Goal: Information Seeking & Learning: Learn about a topic

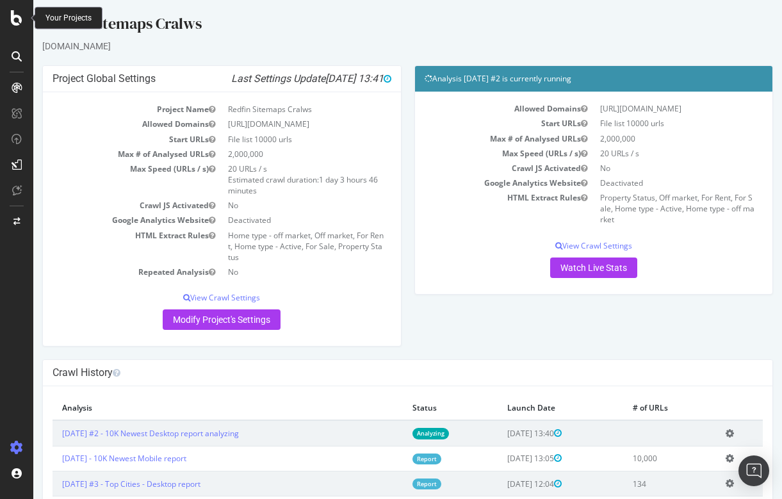
click at [15, 22] on icon at bounding box center [17, 17] width 12 height 15
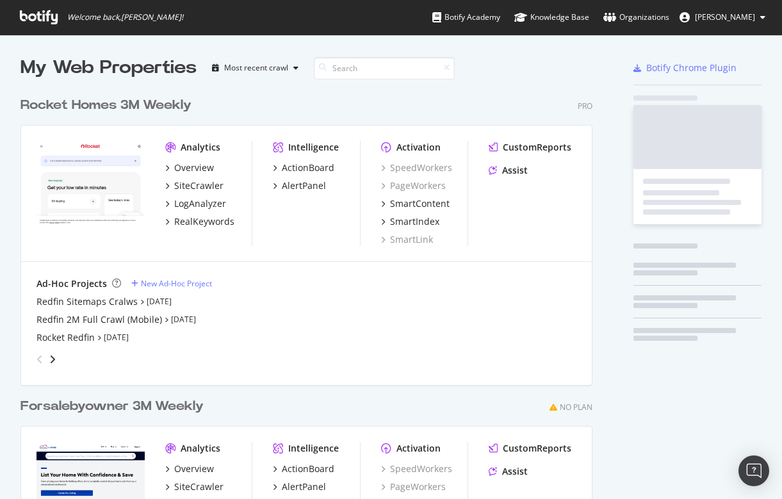
scroll to position [499, 782]
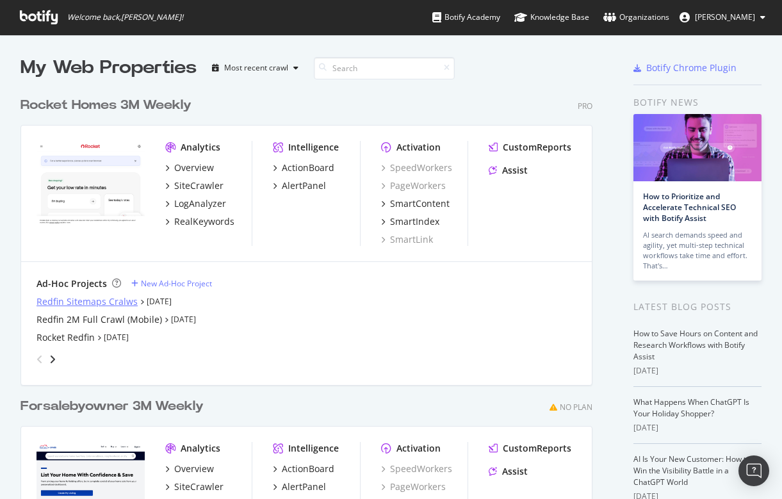
click at [73, 295] on div "Redfin Sitemaps Cralws" at bounding box center [86, 301] width 101 height 13
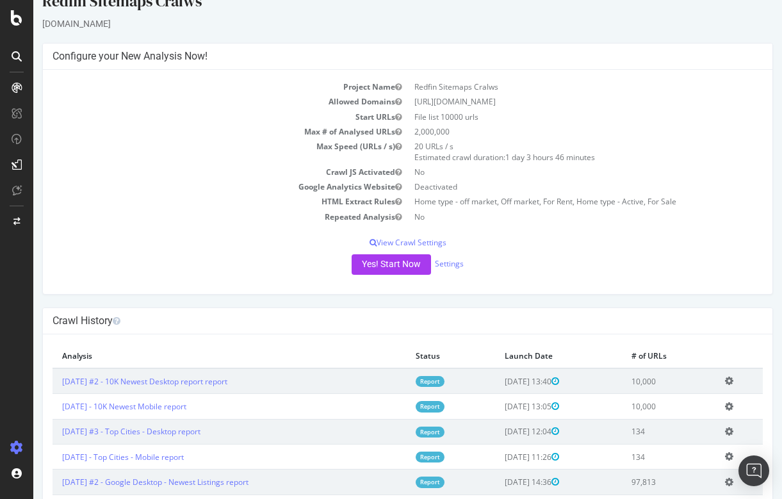
scroll to position [26, 0]
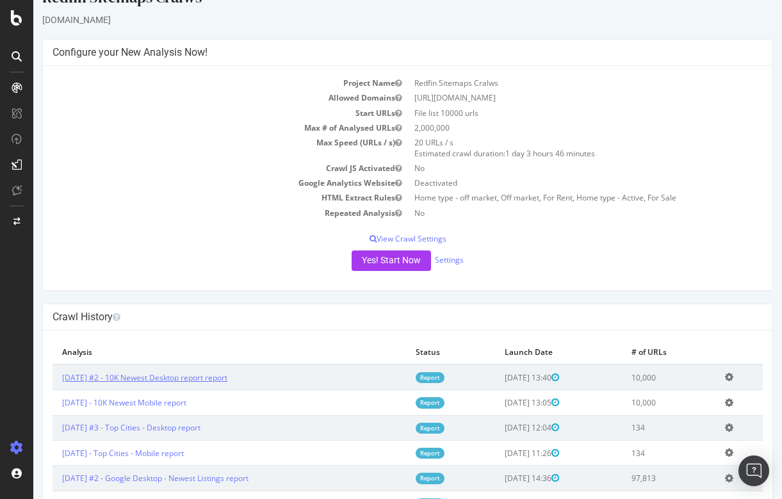
click at [189, 376] on link "[DATE] #2 - 10K Newest Desktop report report" at bounding box center [144, 377] width 165 height 11
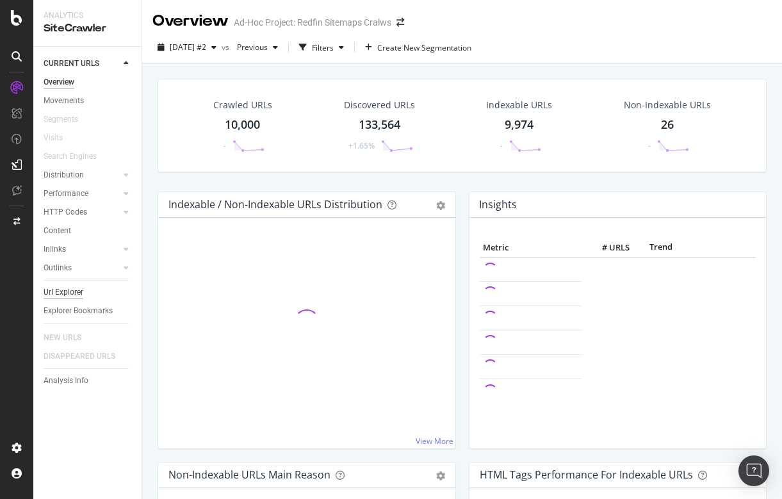
click at [72, 296] on div "Url Explorer" at bounding box center [64, 291] width 40 height 13
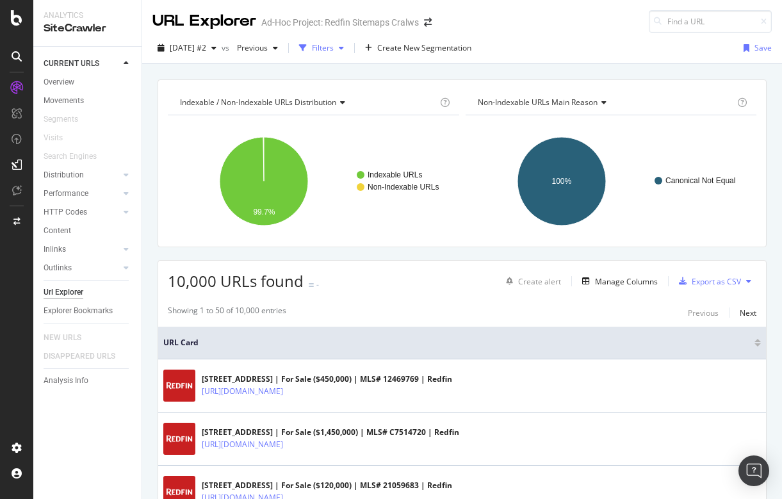
click at [333, 47] on div "Filters" at bounding box center [323, 47] width 22 height 11
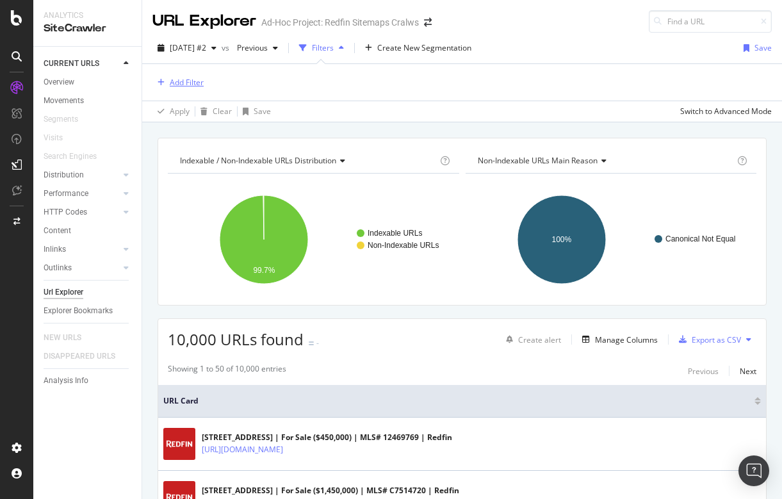
click at [197, 79] on div "Add Filter" at bounding box center [187, 82] width 34 height 11
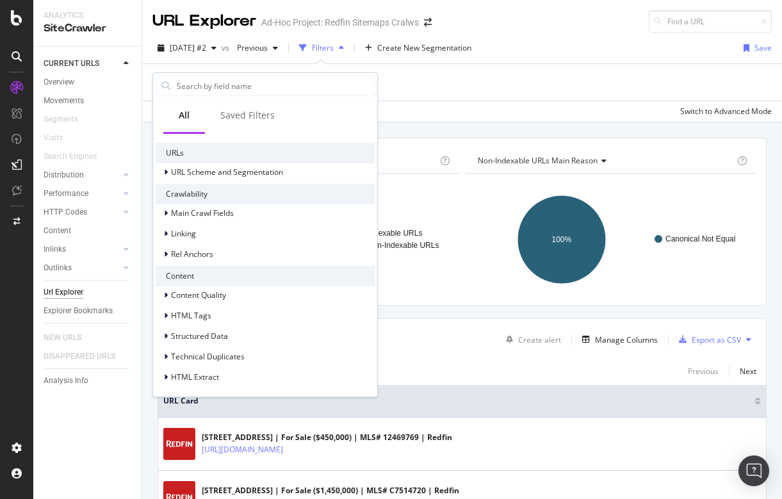
scroll to position [169, 0]
click at [172, 314] on span "HTML Tags" at bounding box center [191, 315] width 40 height 11
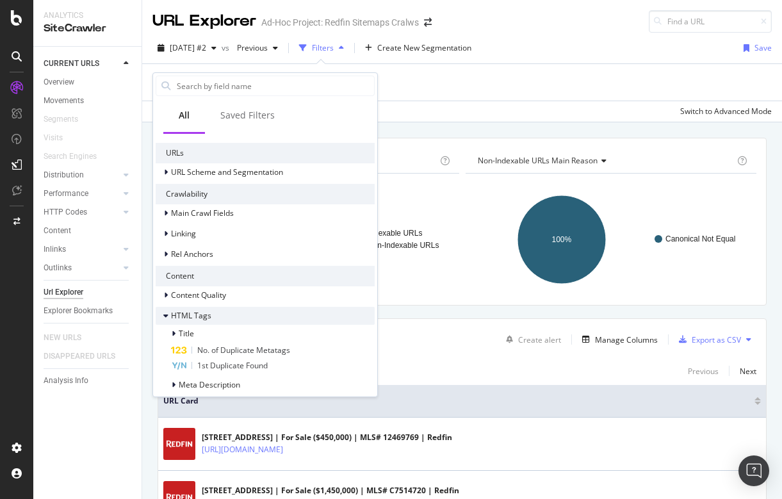
click at [182, 315] on span "HTML Tags" at bounding box center [191, 315] width 40 height 11
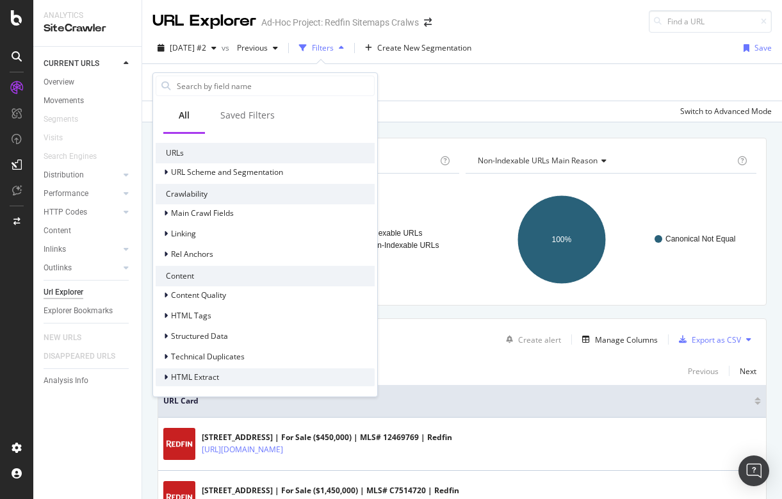
click at [181, 376] on span "HTML Extract" at bounding box center [195, 376] width 48 height 11
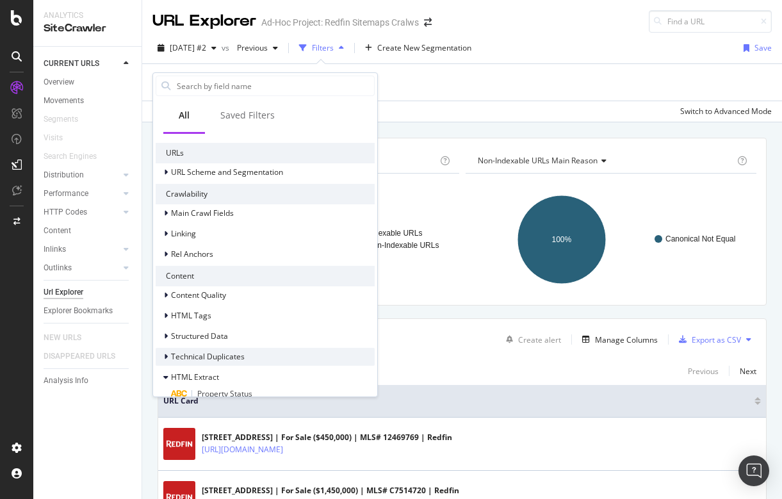
scroll to position [261, 0]
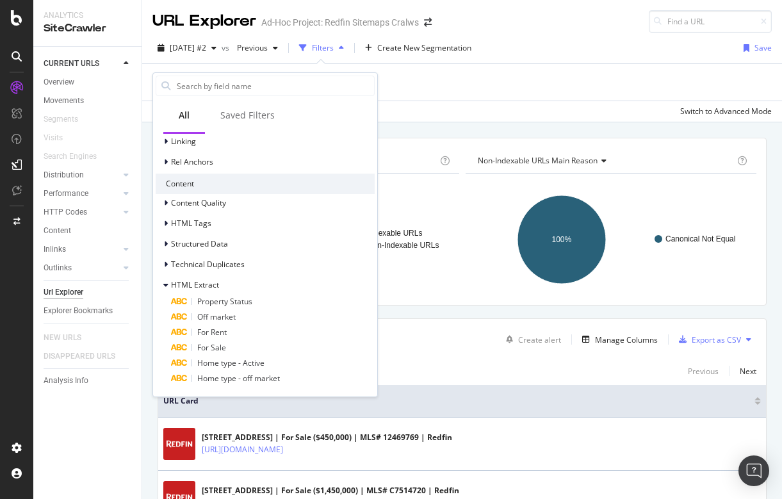
click at [435, 85] on div "Add Filter" at bounding box center [461, 82] width 619 height 36
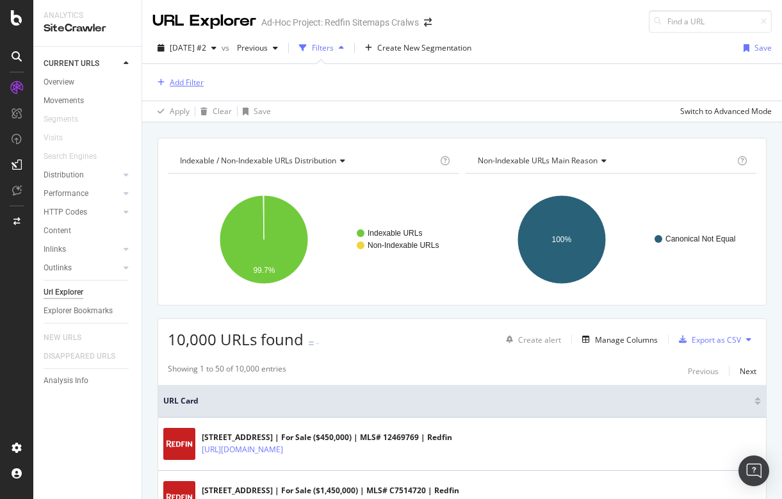
click at [173, 80] on div "Add Filter" at bounding box center [187, 82] width 34 height 11
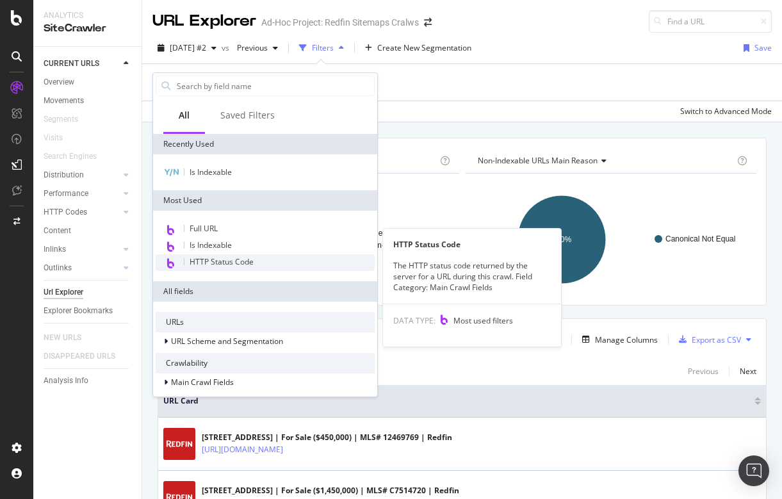
scroll to position [169, 0]
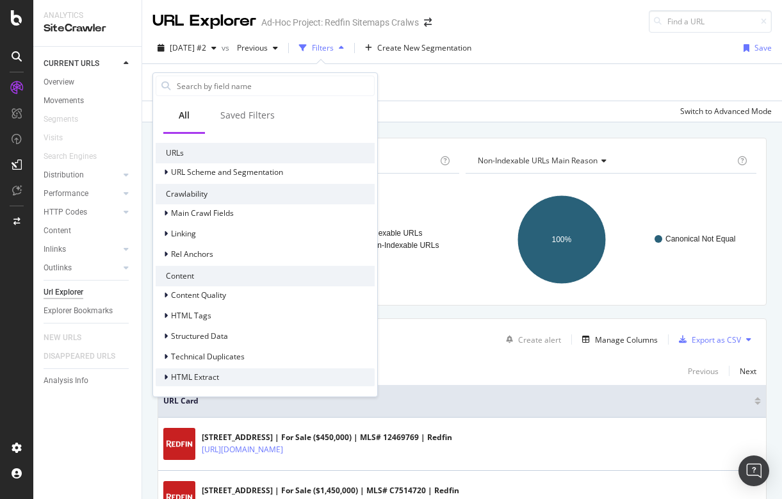
click at [182, 376] on span "HTML Extract" at bounding box center [195, 376] width 48 height 11
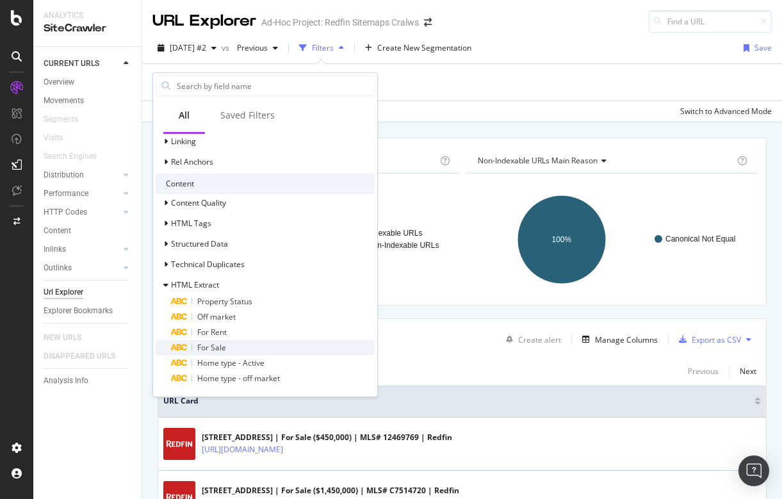
scroll to position [261, 0]
click at [221, 313] on span "Off market" at bounding box center [216, 316] width 38 height 11
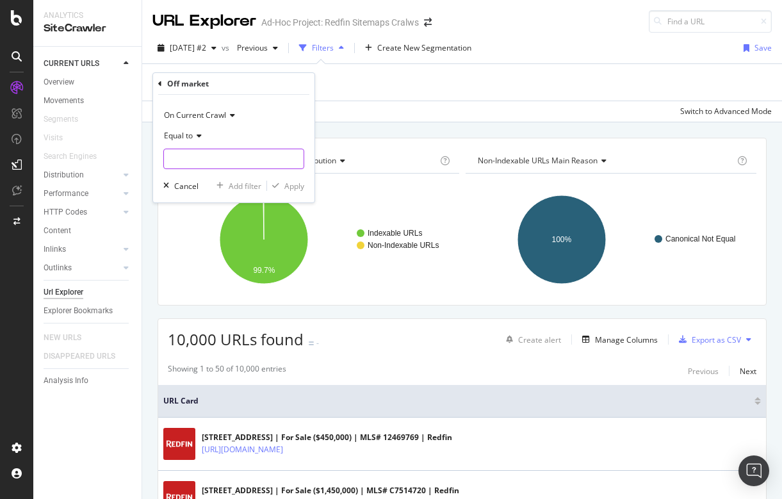
click at [234, 159] on input "text" at bounding box center [234, 158] width 140 height 20
click at [207, 172] on span "OFF MARKET" at bounding box center [221, 175] width 109 height 11
type input "OFF MARKET"
click at [291, 187] on div "Apply" at bounding box center [294, 186] width 20 height 11
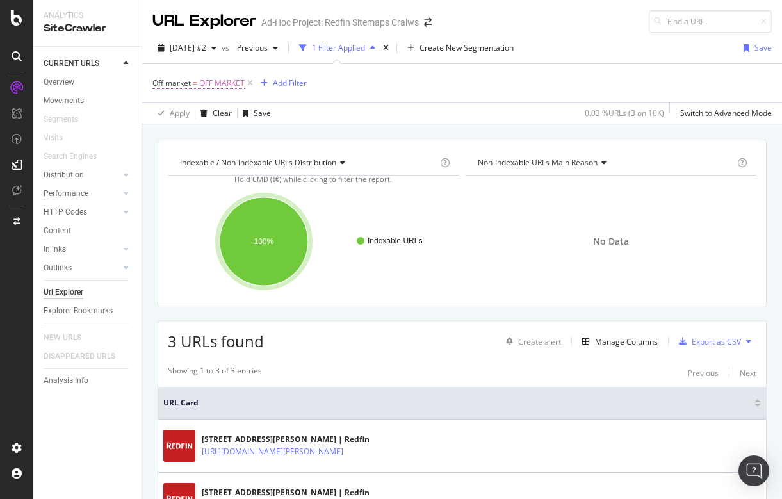
click at [207, 80] on span "OFF MARKET" at bounding box center [221, 83] width 45 height 18
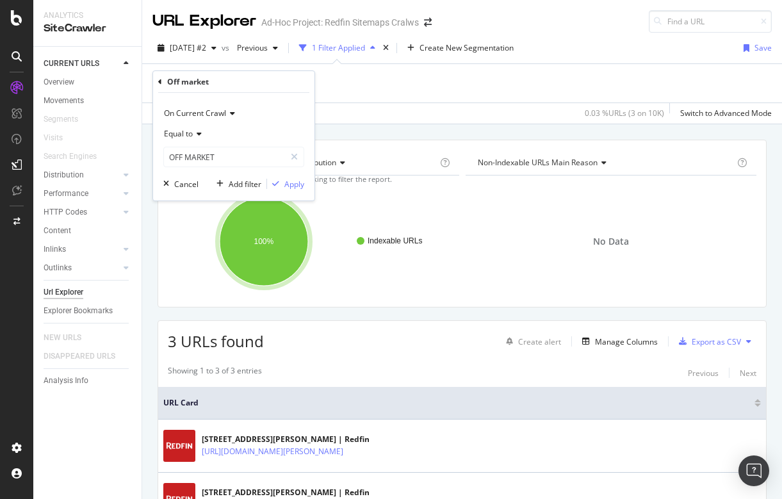
click at [200, 135] on icon at bounding box center [197, 134] width 9 height 8
click at [257, 93] on div "On Current Crawl Equal to OFF MARKET OFF MARKET Cancel Add filter Apply" at bounding box center [233, 147] width 161 height 108
click at [161, 81] on icon at bounding box center [160, 82] width 4 height 8
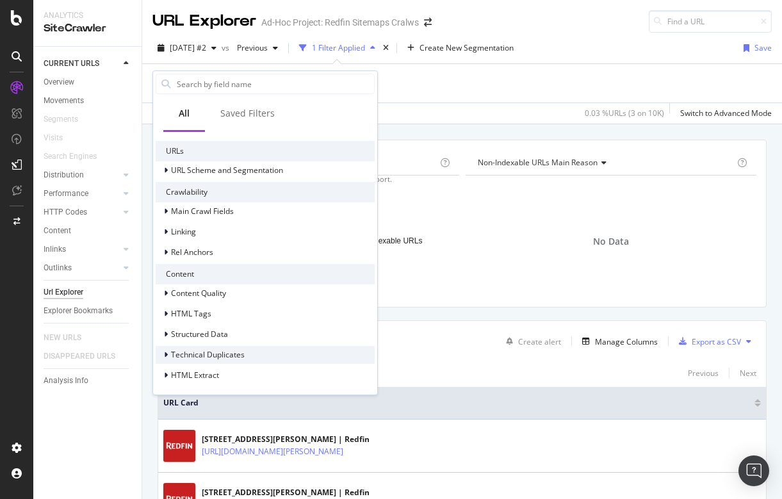
scroll to position [184, 0]
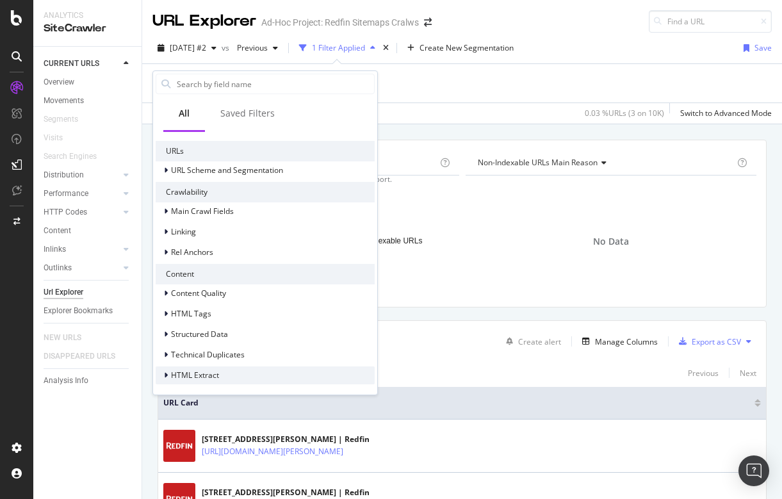
click at [167, 374] on icon at bounding box center [166, 375] width 4 height 8
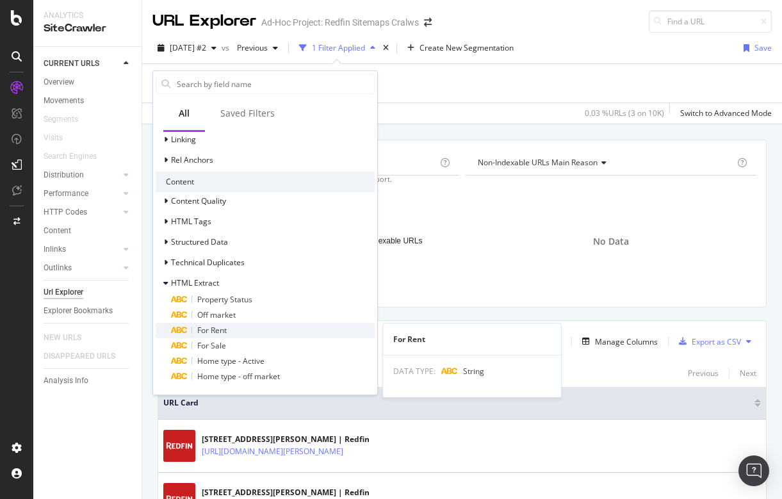
scroll to position [277, 0]
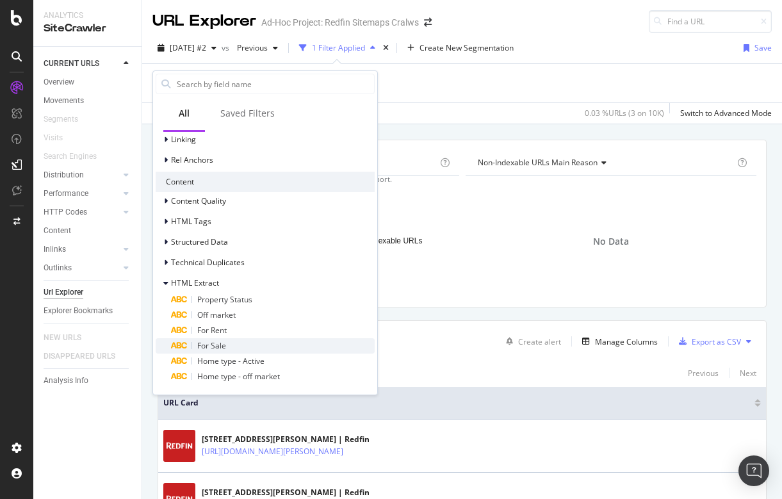
click at [214, 345] on span "For Sale" at bounding box center [211, 345] width 29 height 11
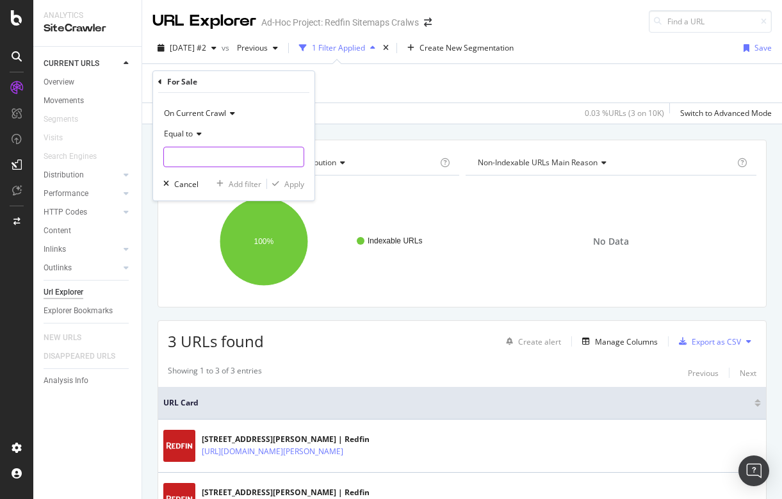
click at [218, 162] on input "text" at bounding box center [234, 157] width 140 height 20
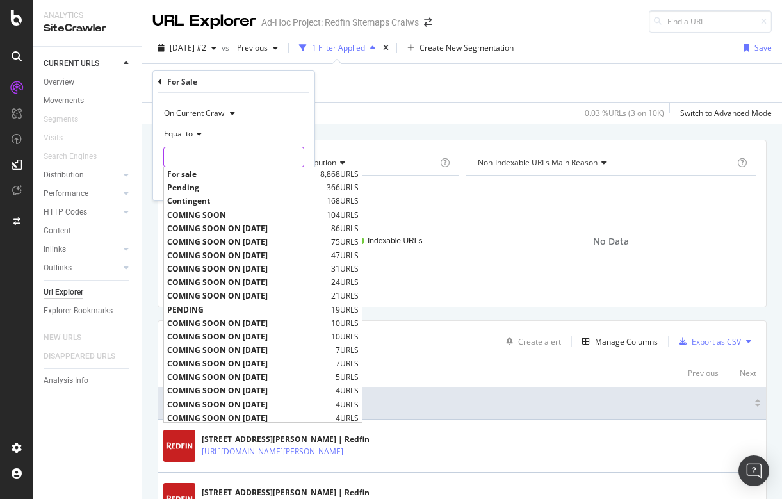
scroll to position [0, 0]
click at [202, 172] on span "For sale" at bounding box center [242, 173] width 150 height 11
type input "For sale"
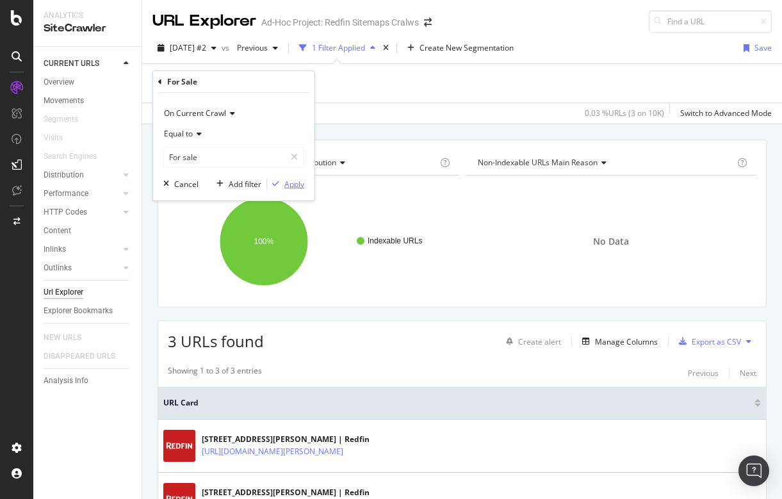
click at [294, 187] on div "Apply" at bounding box center [294, 184] width 20 height 11
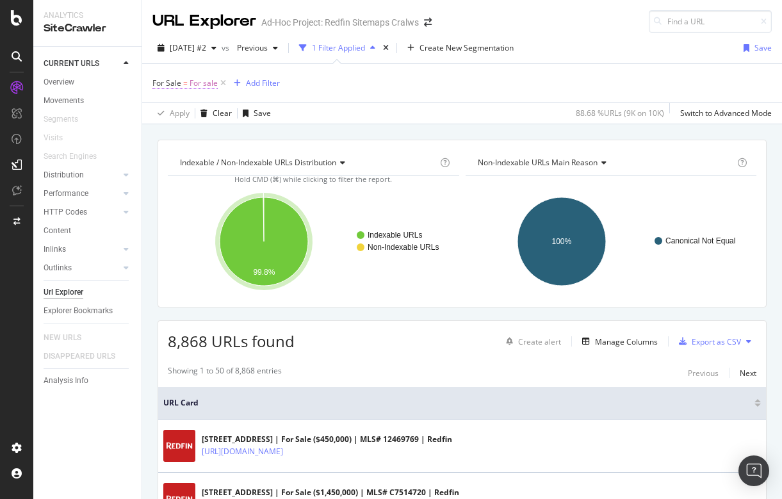
click at [188, 86] on span "For Sale = For sale" at bounding box center [184, 83] width 65 height 12
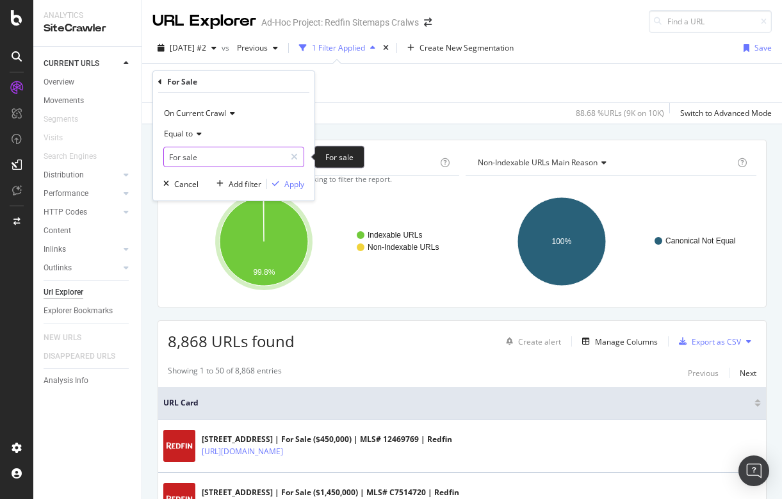
click at [207, 150] on input "For sale" at bounding box center [224, 157] width 121 height 20
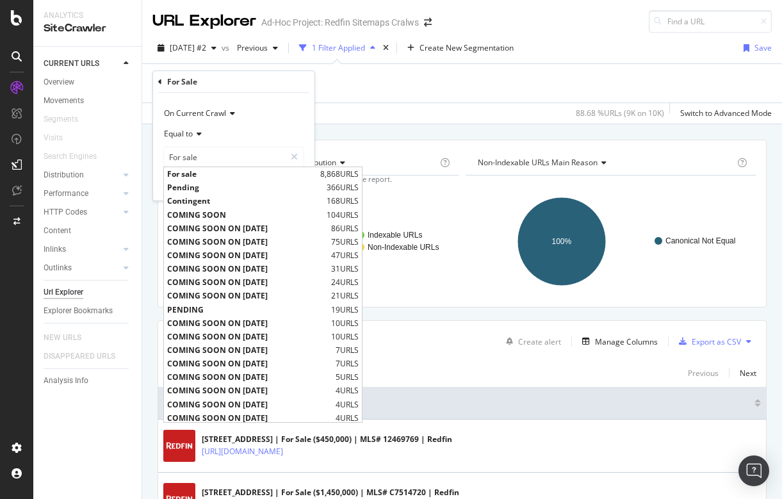
click at [271, 124] on div "Equal to" at bounding box center [233, 134] width 141 height 20
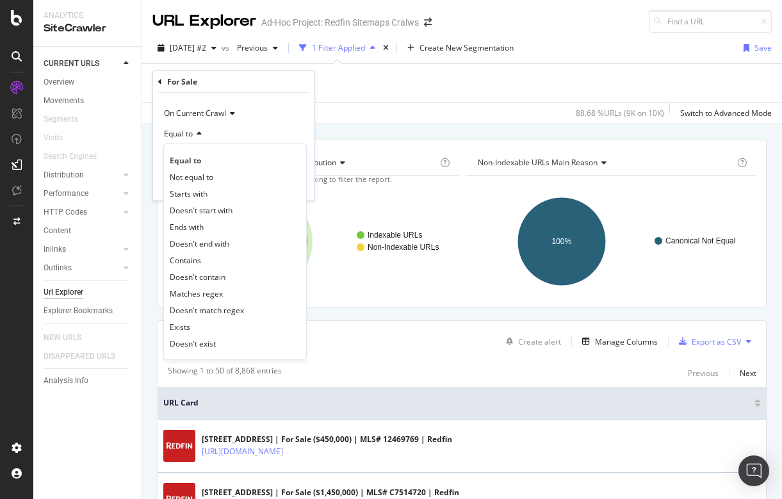
click at [222, 93] on div "On Current Crawl Equal to Equal to Not equal to Starts with Doesn't start with …" at bounding box center [233, 147] width 161 height 108
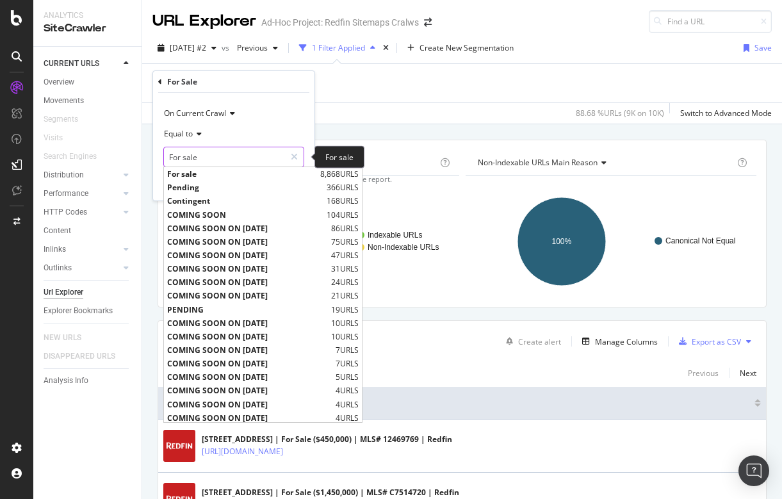
click at [213, 159] on input "For sale" at bounding box center [224, 157] width 121 height 20
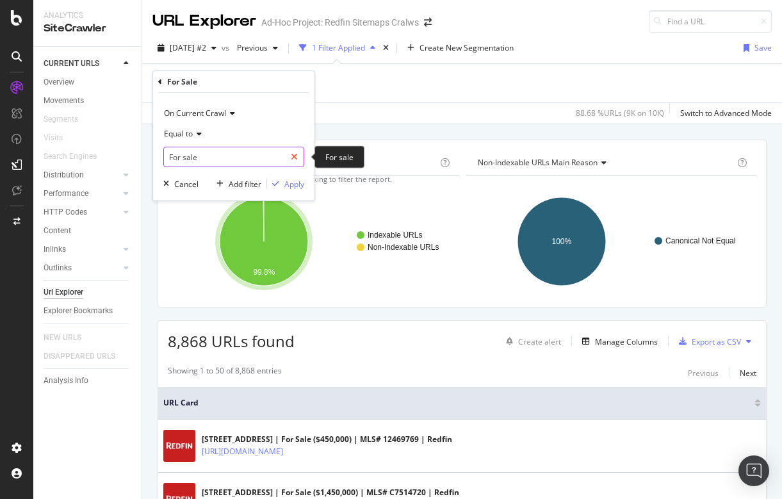
click at [297, 156] on icon at bounding box center [294, 156] width 7 height 9
click at [238, 160] on input "text" at bounding box center [234, 157] width 140 height 20
click at [159, 83] on icon at bounding box center [160, 82] width 4 height 8
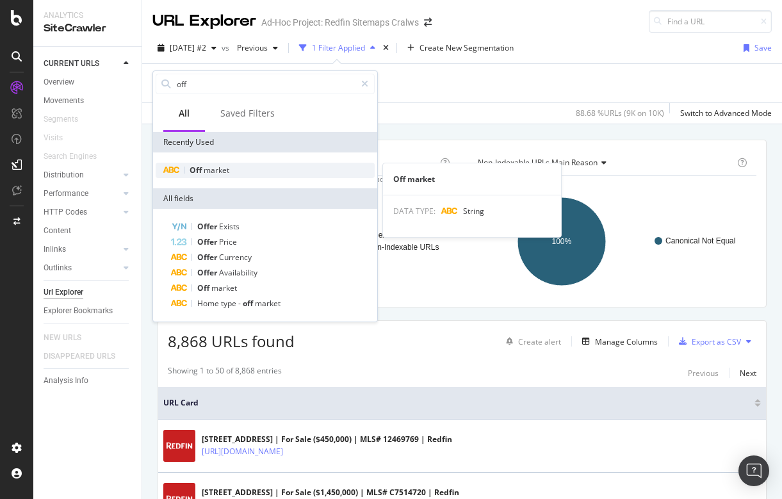
type input "off"
click at [219, 170] on span "market" at bounding box center [217, 169] width 26 height 11
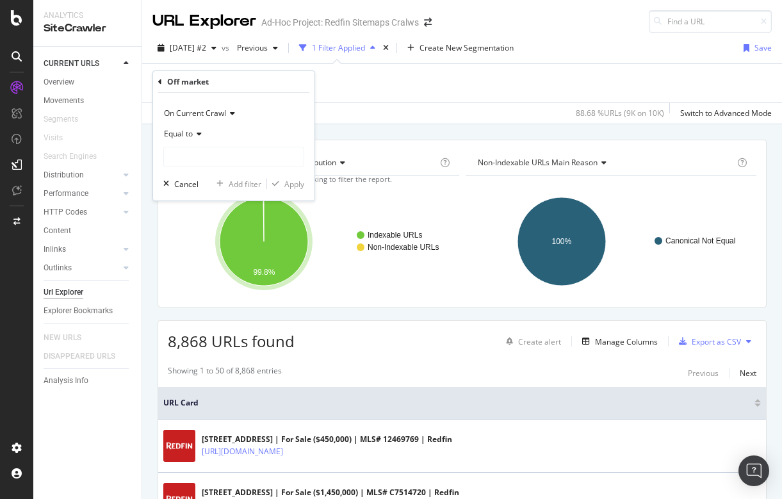
click at [218, 169] on div "On Current Crawl Equal to Cancel Add filter Apply" at bounding box center [233, 147] width 161 height 108
click at [220, 152] on input "text" at bounding box center [234, 157] width 140 height 20
click at [157, 81] on div "Off market On Current Crawl Equal to OFF MARKET 3 URLS Cancel Add filter Apply" at bounding box center [233, 135] width 161 height 129
click at [160, 81] on icon at bounding box center [160, 82] width 4 height 8
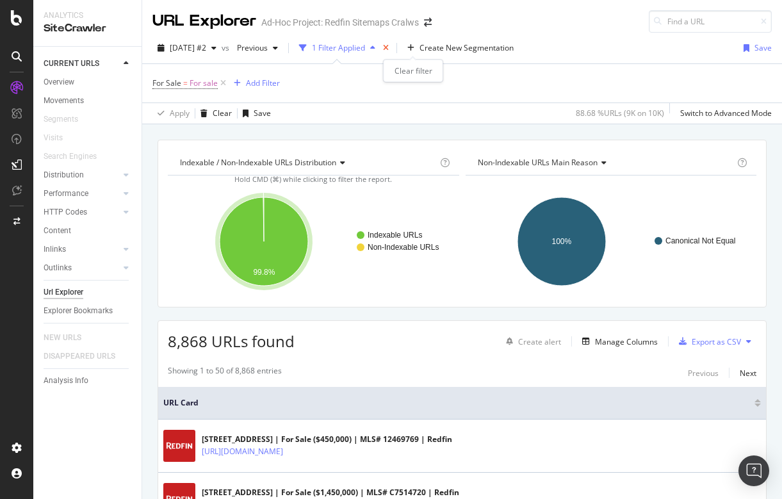
click at [389, 48] on icon "times" at bounding box center [386, 48] width 6 height 8
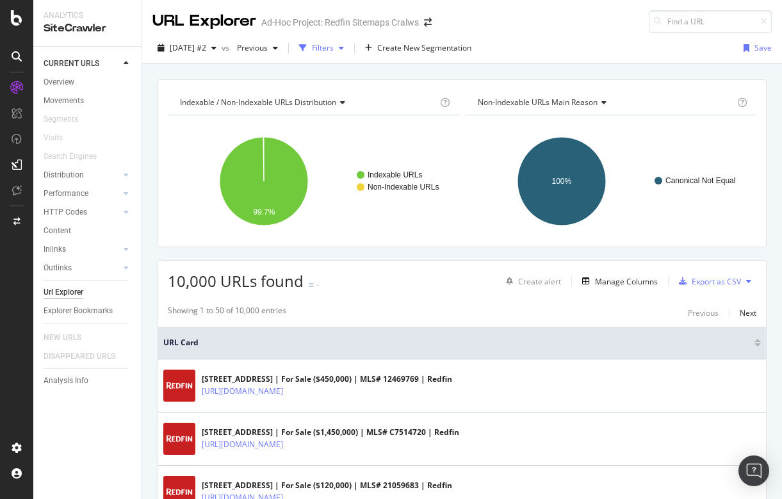
click at [333, 51] on div "Filters" at bounding box center [323, 47] width 22 height 11
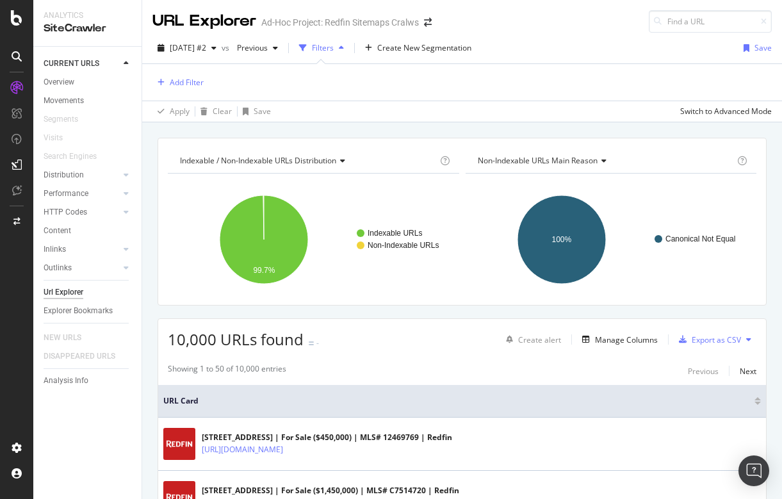
click at [194, 74] on div "Add Filter" at bounding box center [461, 82] width 619 height 36
click at [193, 82] on div "Add Filter" at bounding box center [187, 82] width 34 height 11
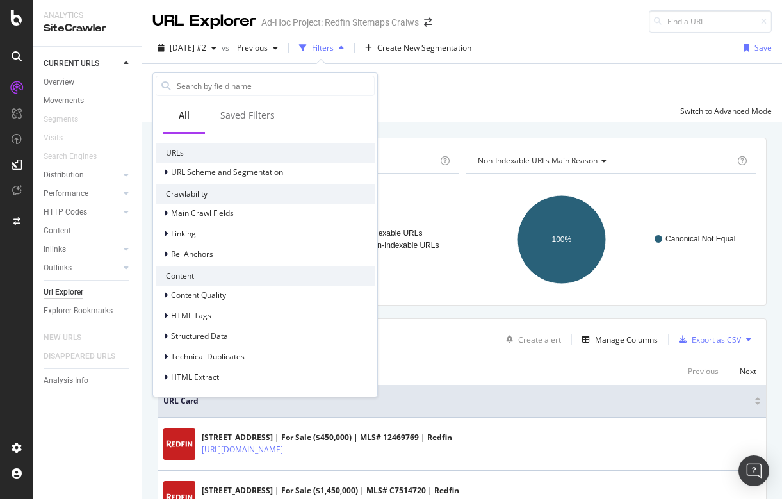
scroll to position [200, 0]
click at [172, 375] on span "HTML Extract" at bounding box center [195, 376] width 48 height 11
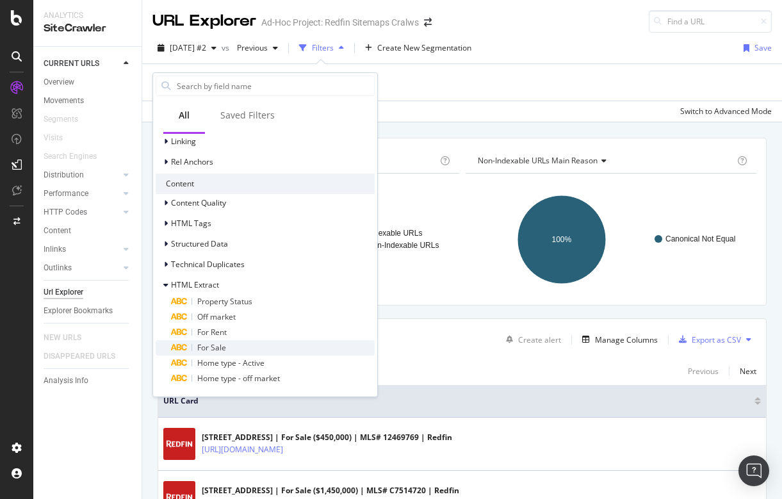
scroll to position [292, 0]
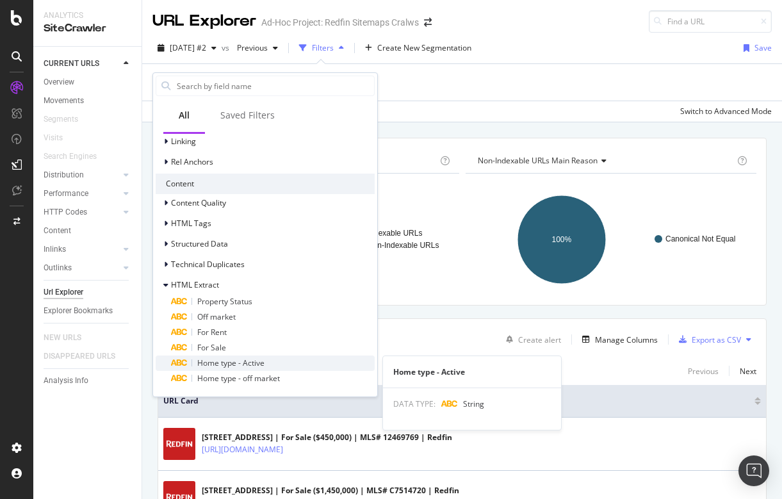
click at [227, 362] on span "Home type - Active" at bounding box center [230, 362] width 67 height 11
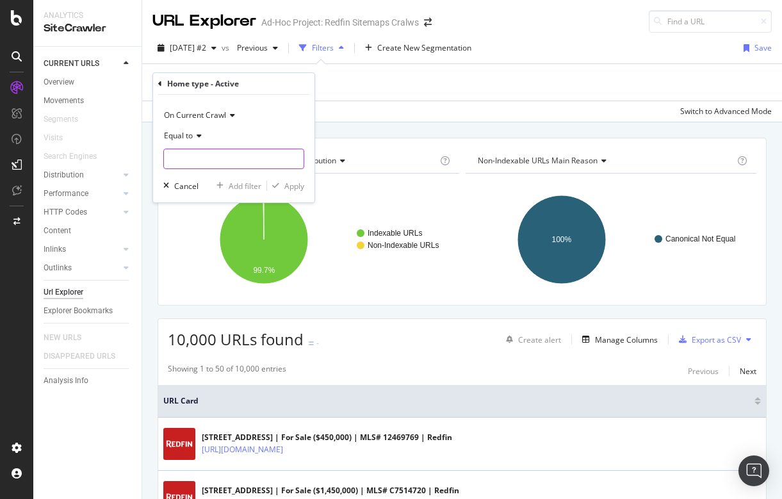
click at [210, 158] on input "text" at bounding box center [234, 158] width 140 height 20
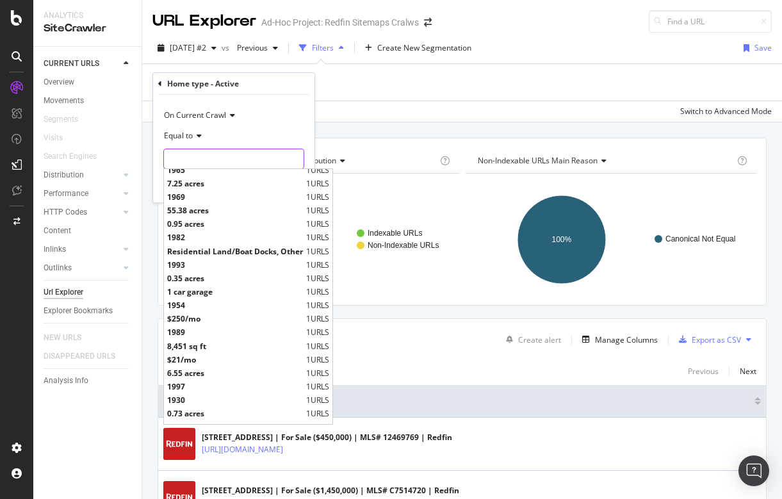
scroll to position [1318, 0]
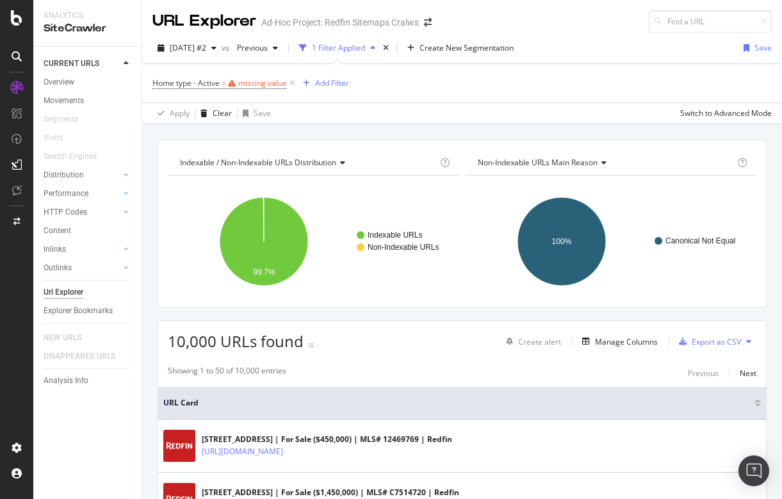
click at [367, 108] on div "Apply Clear Save Switch to Advanced Mode" at bounding box center [461, 112] width 639 height 21
click at [292, 81] on icon at bounding box center [292, 83] width 11 height 13
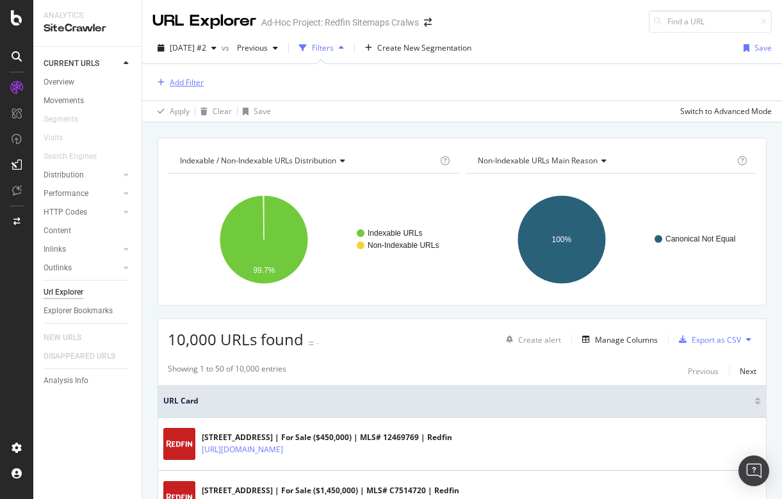
click at [183, 84] on div "Add Filter" at bounding box center [187, 82] width 34 height 11
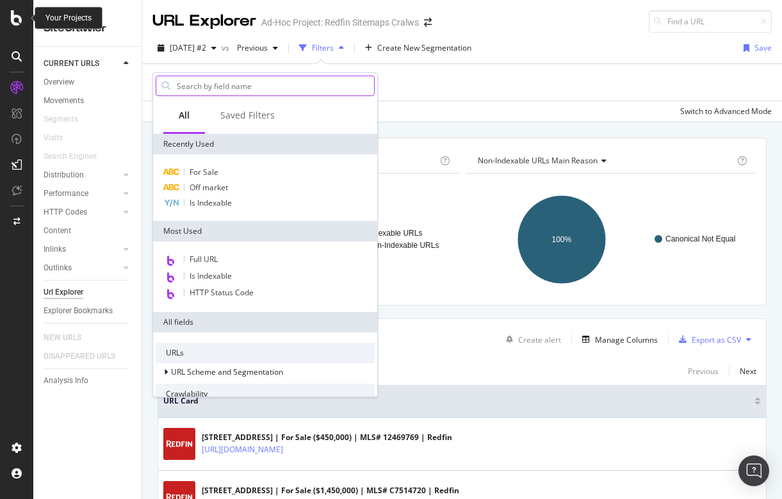
click at [15, 20] on icon at bounding box center [17, 17] width 12 height 15
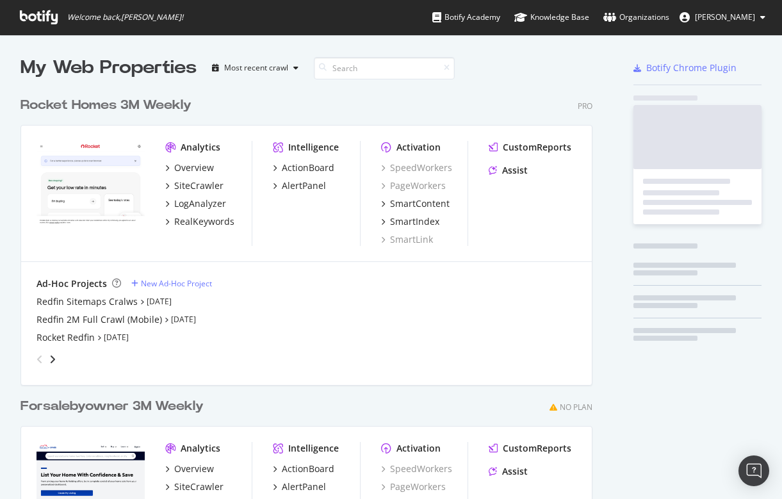
scroll to position [579, 582]
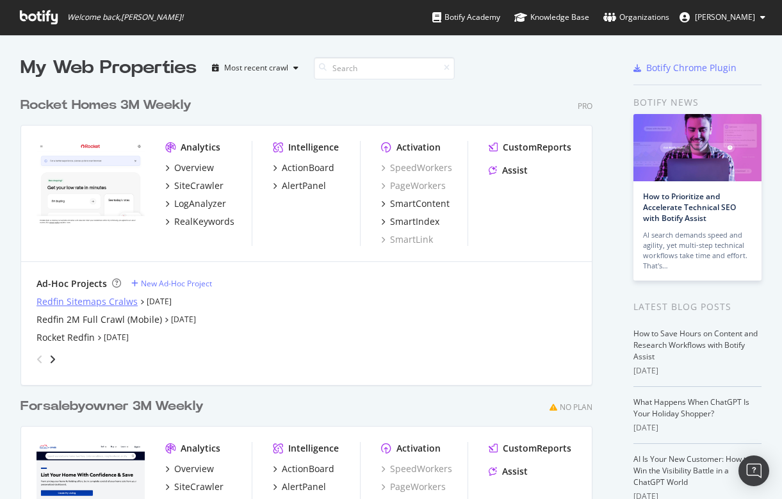
click at [76, 302] on div "Redfin Sitemaps Cralws" at bounding box center [86, 301] width 101 height 13
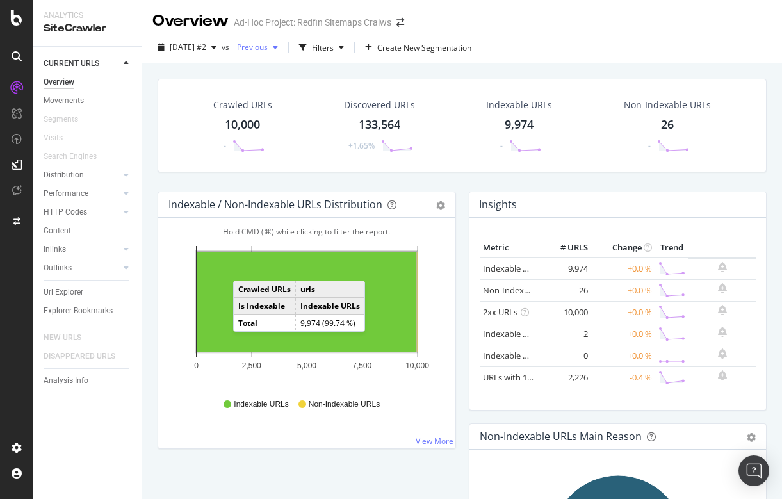
click at [268, 47] on span "Previous" at bounding box center [250, 47] width 36 height 11
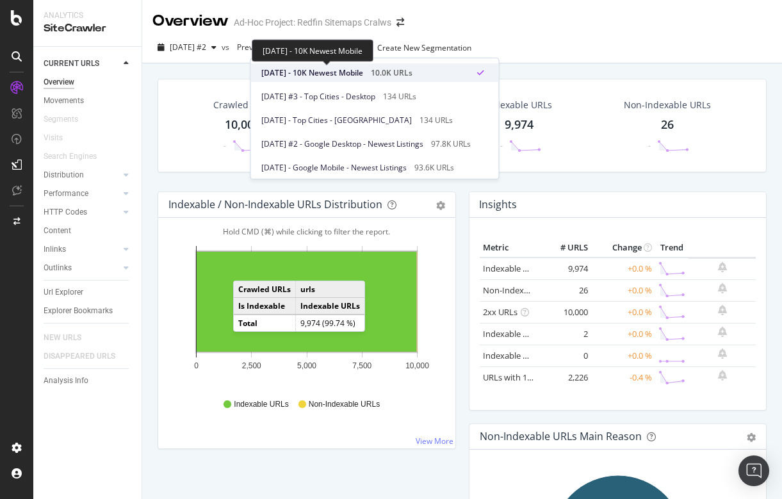
click at [301, 71] on span "[DATE] - 10K Newest Mobile" at bounding box center [312, 73] width 102 height 12
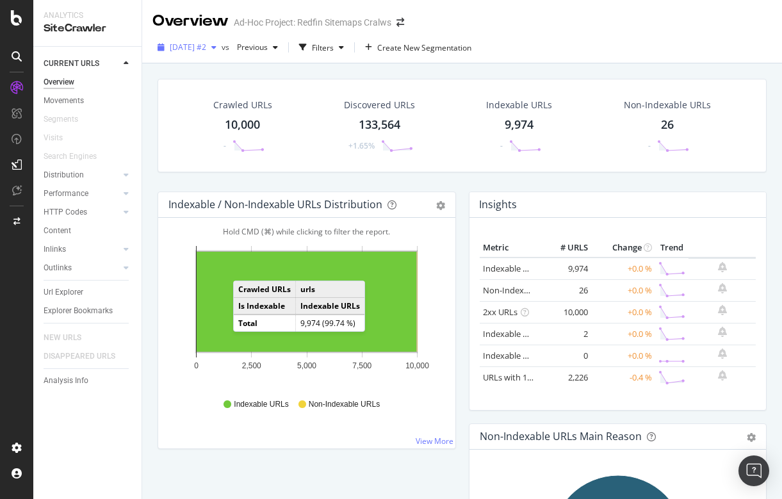
click at [206, 45] on span "[DATE] #2" at bounding box center [188, 47] width 36 height 11
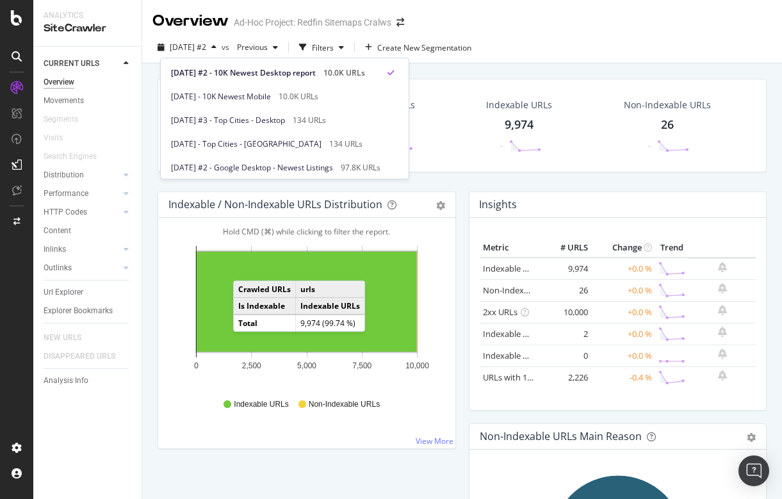
click at [522, 51] on div "[DATE] #2 vs Previous Filters Create New Segmentation" at bounding box center [461, 50] width 639 height 26
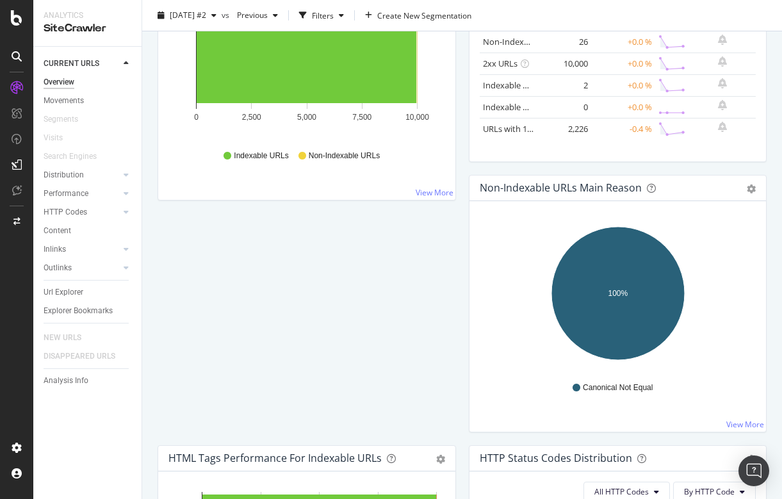
scroll to position [118, 0]
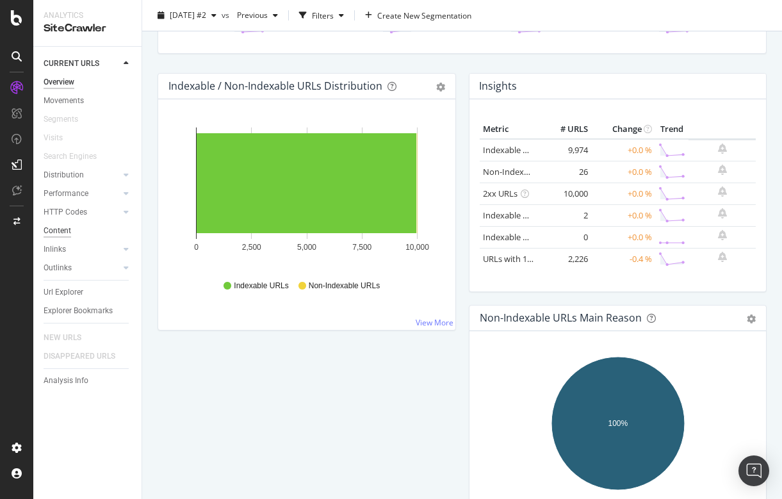
click at [61, 229] on div "Content" at bounding box center [58, 230] width 28 height 13
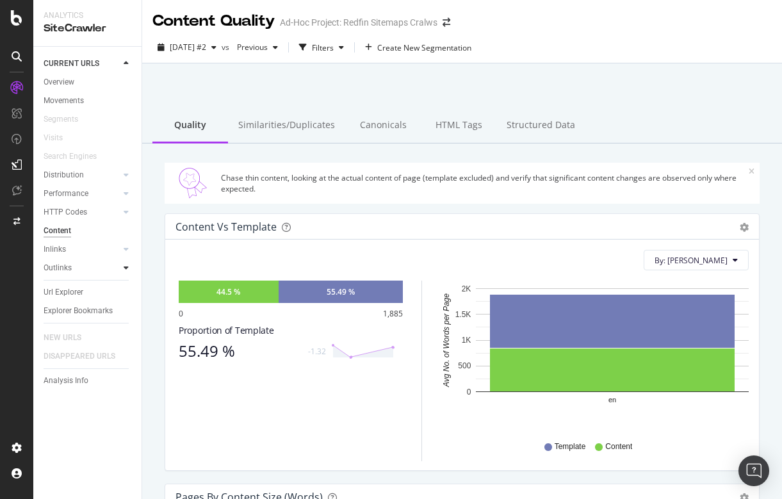
click at [127, 264] on icon at bounding box center [126, 268] width 5 height 8
click at [70, 285] on div "Top Charts" at bounding box center [68, 286] width 38 height 13
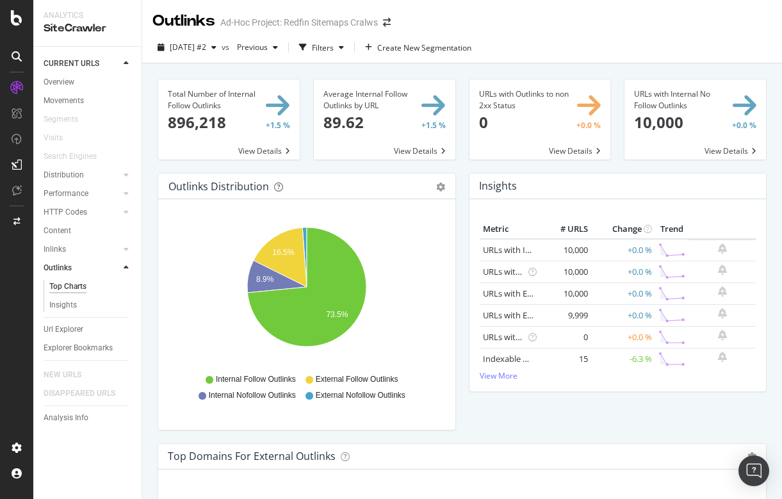
click at [276, 124] on span at bounding box center [228, 119] width 141 height 80
click at [268, 44] on span "Previous" at bounding box center [250, 47] width 36 height 11
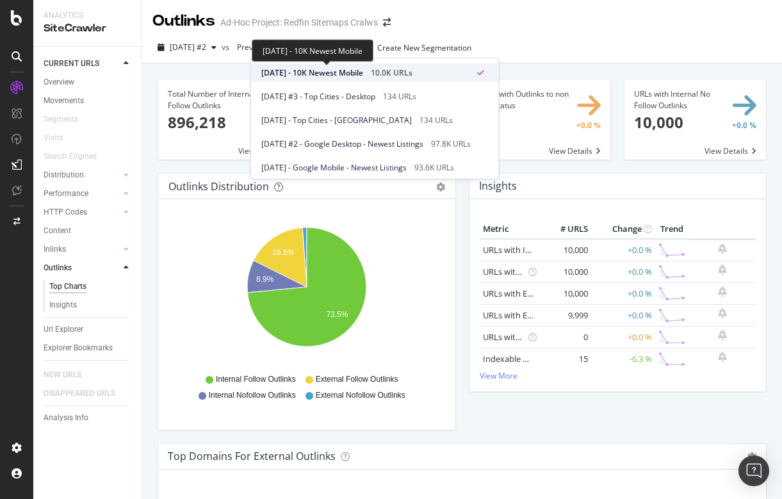
click at [289, 67] on span "[DATE] - 10K Newest Mobile" at bounding box center [312, 73] width 102 height 12
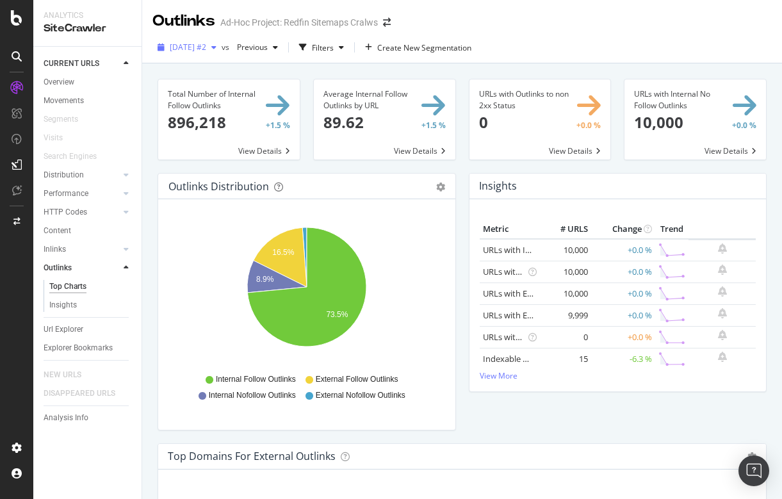
click at [192, 49] on span "[DATE] #2" at bounding box center [188, 47] width 36 height 11
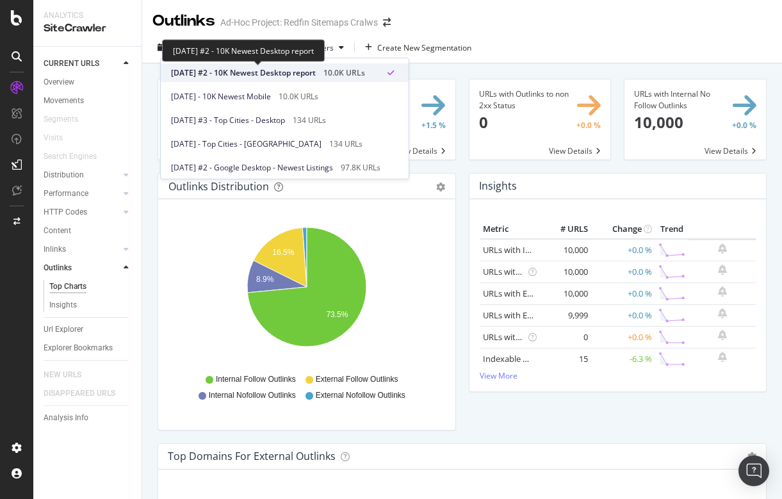
click at [216, 69] on span "[DATE] #2 - 10K Newest Desktop report" at bounding box center [243, 73] width 145 height 12
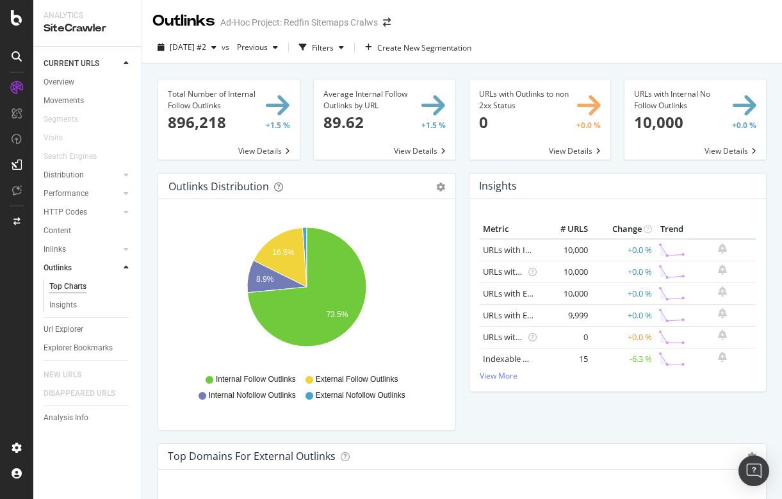
click at [504, 381] on div "Metric # URLS Change Trend URLs with Internal Follow Outlinks 10,000 +0.0 % URL…" at bounding box center [617, 295] width 297 height 192
click at [505, 367] on td "Indexable URLs with Outlinks to Non-Indexable URLs" at bounding box center [509, 359] width 61 height 22
click at [276, 154] on span at bounding box center [228, 119] width 141 height 80
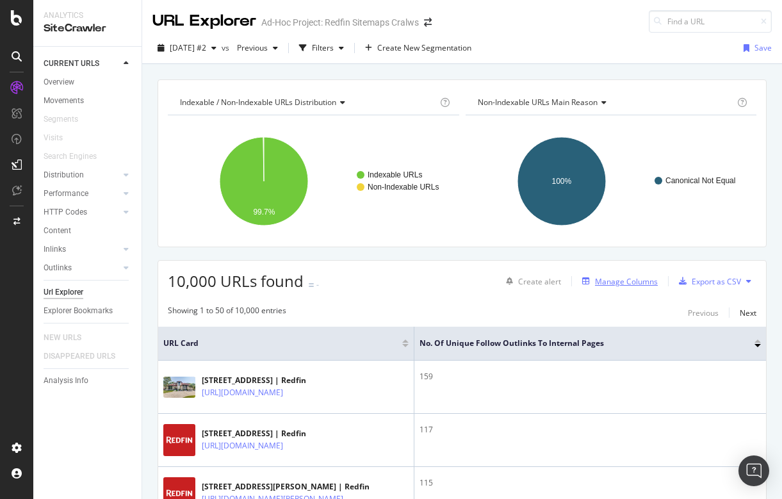
click at [634, 282] on div "Manage Columns" at bounding box center [626, 281] width 63 height 11
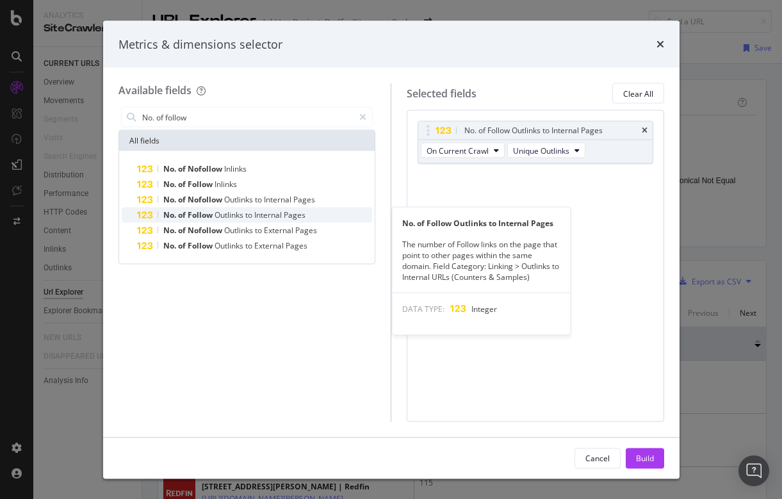
type input "No. of follow"
click at [232, 213] on span "Outlinks" at bounding box center [229, 214] width 31 height 11
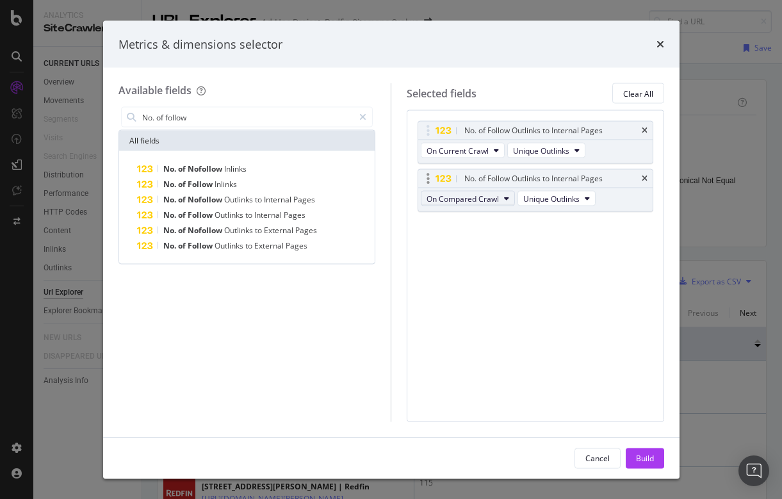
click at [486, 200] on span "On Compared Crawl" at bounding box center [462, 198] width 72 height 11
click at [473, 269] on span "Diff Between Crawls" at bounding box center [468, 268] width 74 height 12
click at [652, 459] on div "Build" at bounding box center [645, 457] width 18 height 11
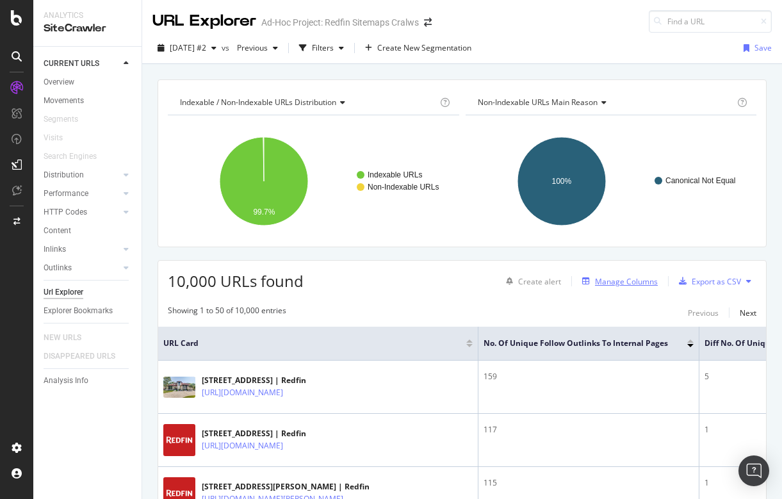
click at [623, 278] on div "Manage Columns" at bounding box center [626, 281] width 63 height 11
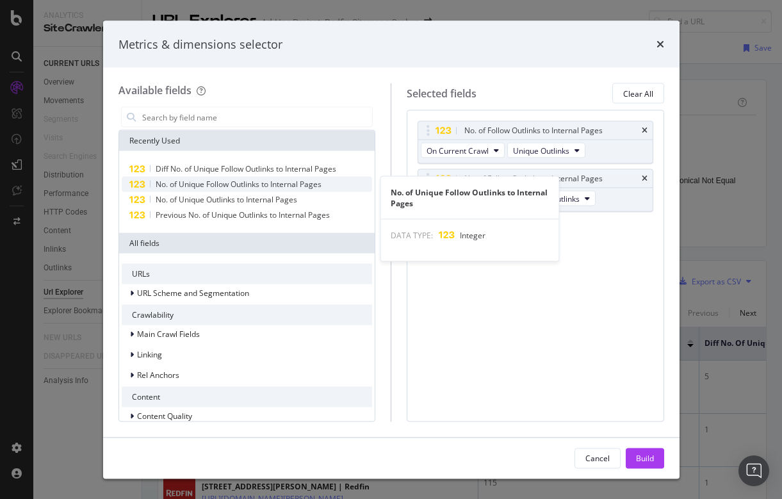
click at [277, 184] on span "No. of Unique Follow Outlinks to Internal Pages" at bounding box center [239, 184] width 166 height 11
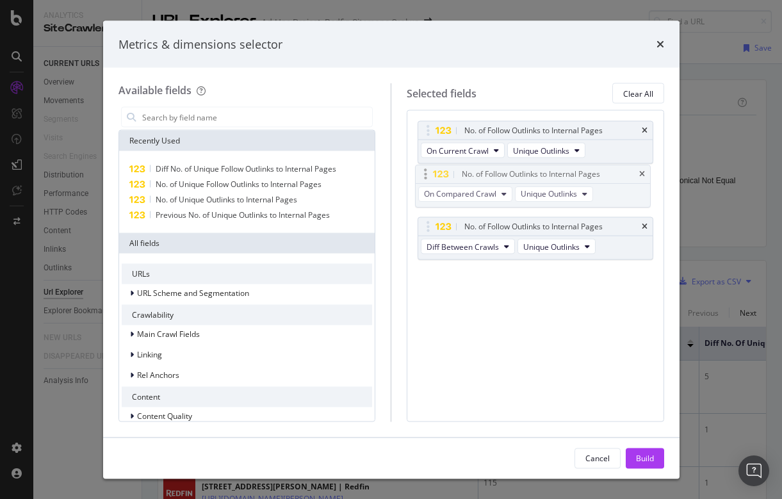
drag, startPoint x: 606, startPoint y: 224, endPoint x: 603, endPoint y: 172, distance: 51.9
click at [603, 172] on body "Analytics SiteCrawler CURRENT URLS Overview Movements Segments Visits Search En…" at bounding box center [391, 249] width 782 height 499
click at [644, 452] on div "Build" at bounding box center [645, 457] width 18 height 11
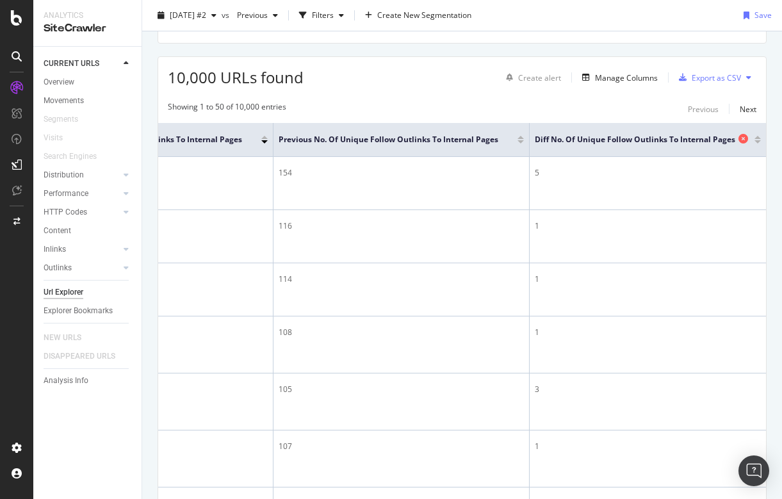
scroll to position [0, 424]
click at [760, 140] on div at bounding box center [758, 141] width 6 height 3
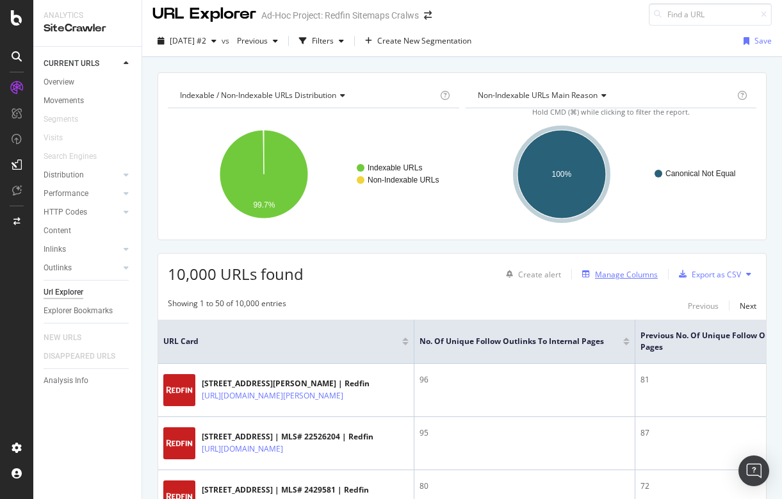
click at [634, 273] on div "Manage Columns" at bounding box center [626, 274] width 63 height 11
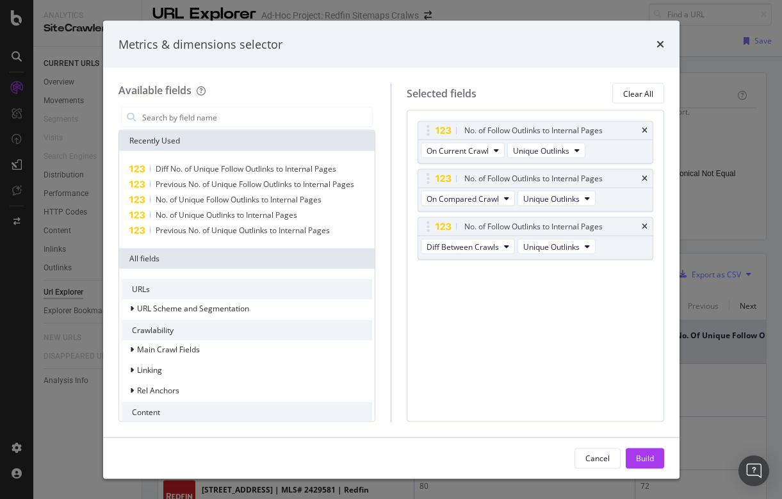
type input "s"
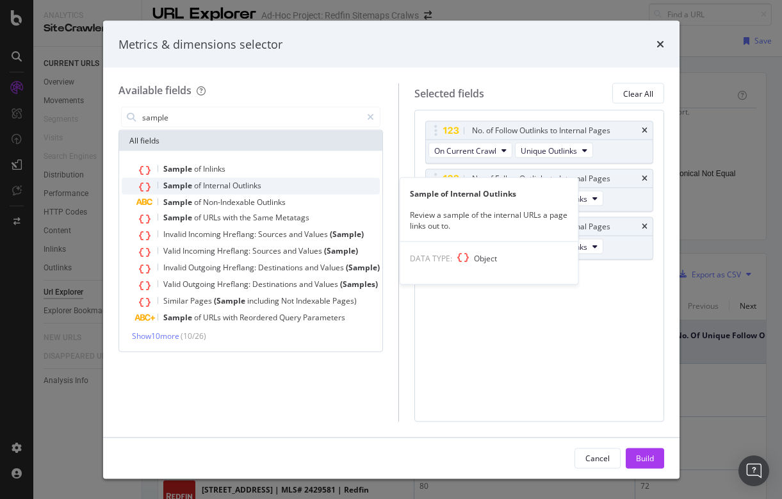
type input "sample"
click at [241, 184] on span "Outlinks" at bounding box center [246, 185] width 29 height 11
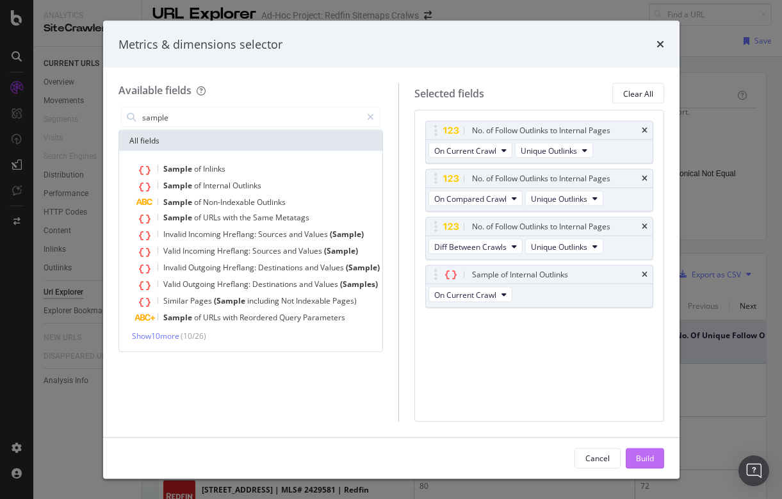
click at [649, 457] on div "Build" at bounding box center [645, 457] width 18 height 11
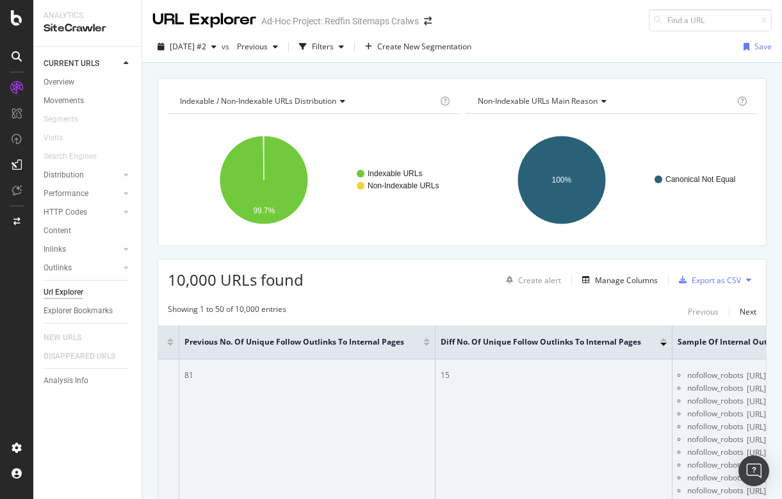
scroll to position [0, 620]
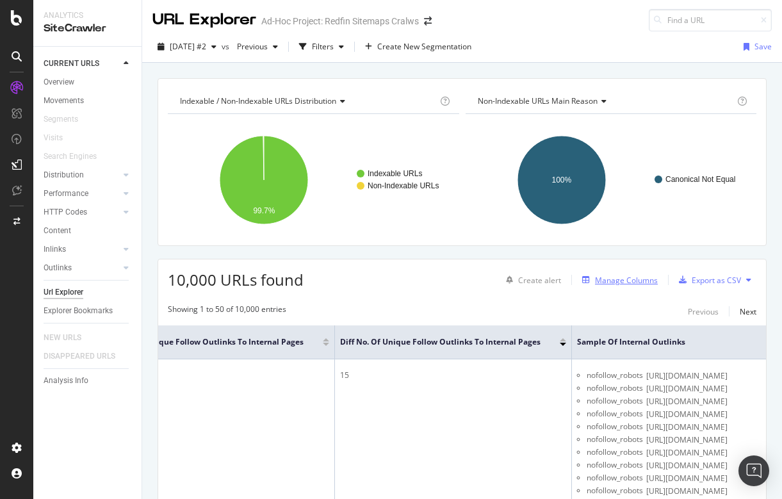
click at [633, 280] on div "Manage Columns" at bounding box center [626, 280] width 63 height 11
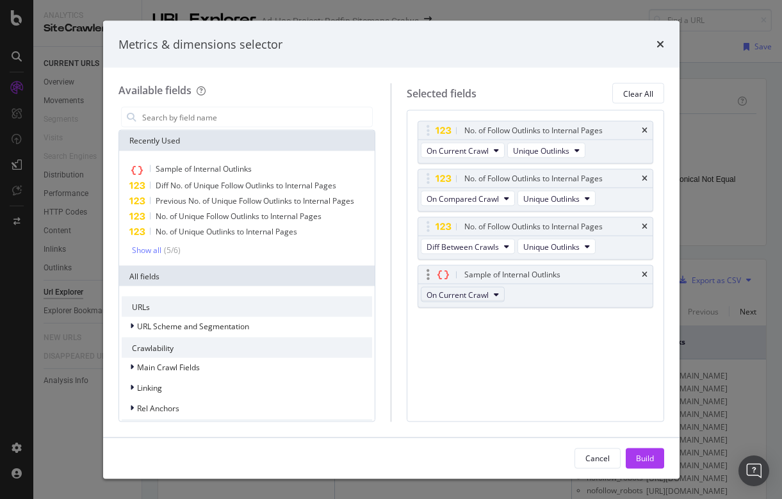
click at [492, 291] on button "On Current Crawl" at bounding box center [463, 294] width 84 height 15
click at [581, 332] on div "No. of Follow Outlinks to Internal Pages On Current Crawl Unique Outlinks No. o…" at bounding box center [535, 228] width 236 height 214
click at [311, 182] on span "Diff No. of Unique Follow Outlinks to Internal Pages" at bounding box center [246, 185] width 181 height 11
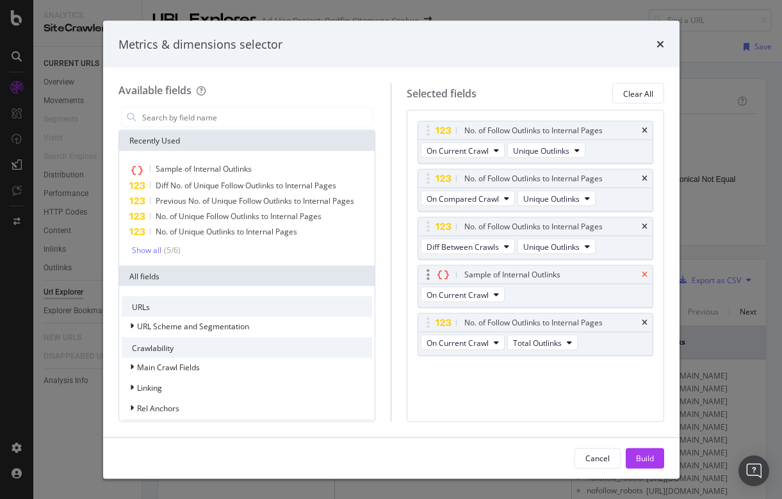
click at [645, 274] on icon "times" at bounding box center [644, 275] width 6 height 8
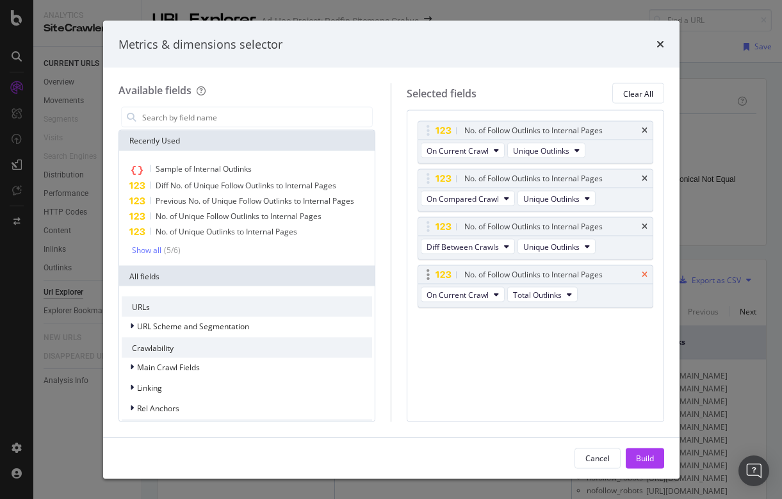
click at [645, 271] on icon "times" at bounding box center [644, 275] width 6 height 8
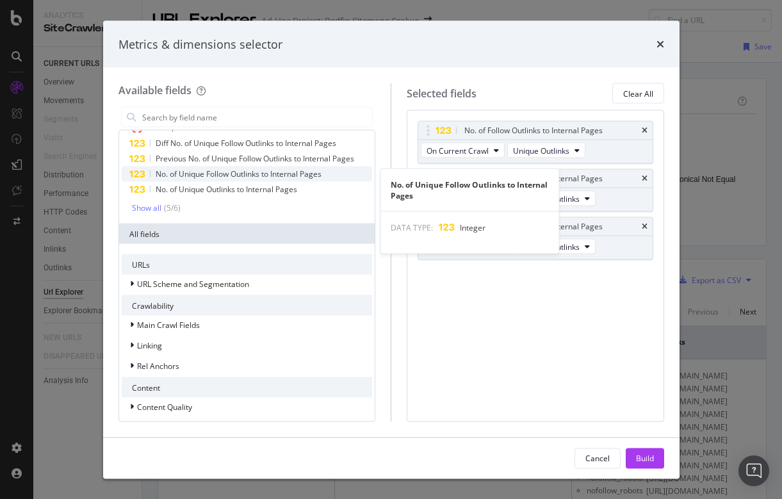
scroll to position [45, 0]
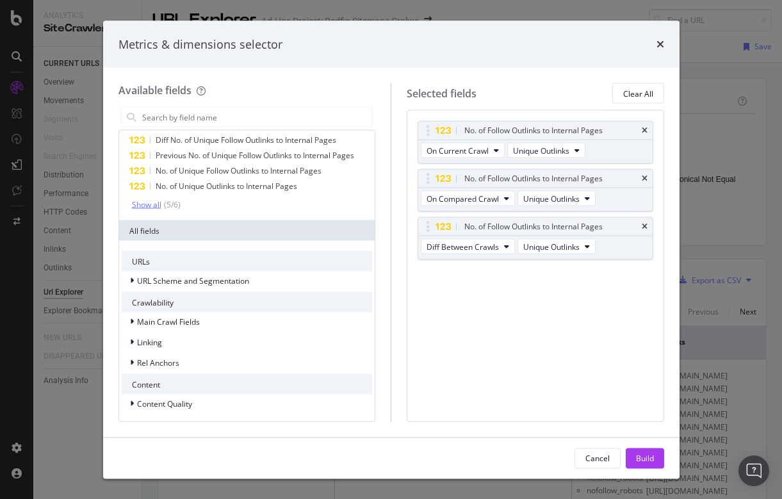
click at [148, 204] on div "Show all" at bounding box center [146, 204] width 29 height 9
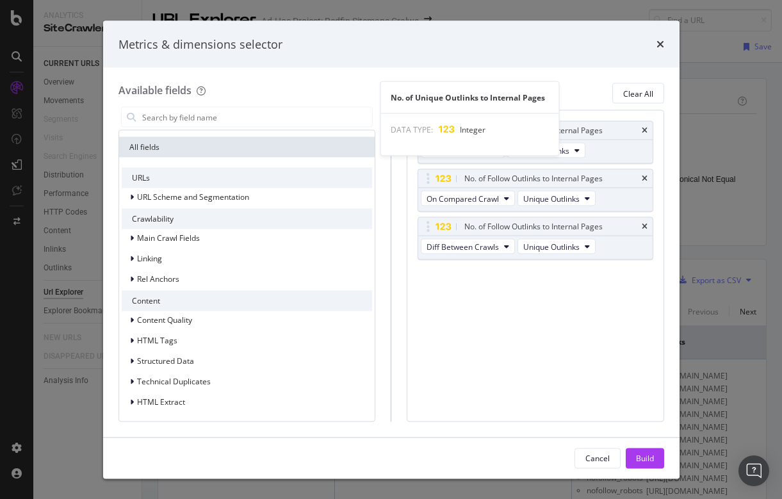
scroll to position [141, 0]
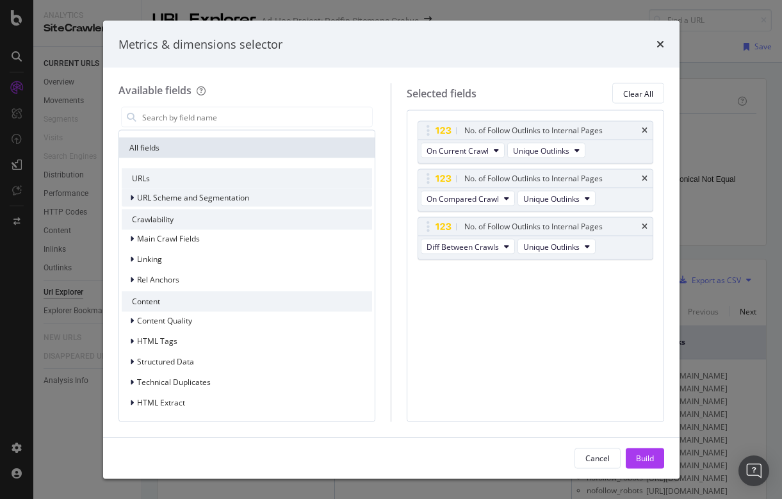
click at [131, 197] on icon "modal" at bounding box center [132, 198] width 4 height 8
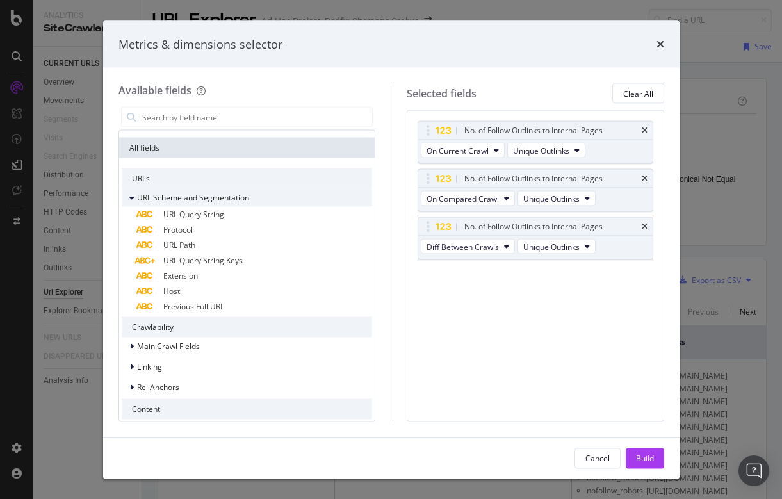
click at [131, 197] on icon "modal" at bounding box center [131, 198] width 5 height 8
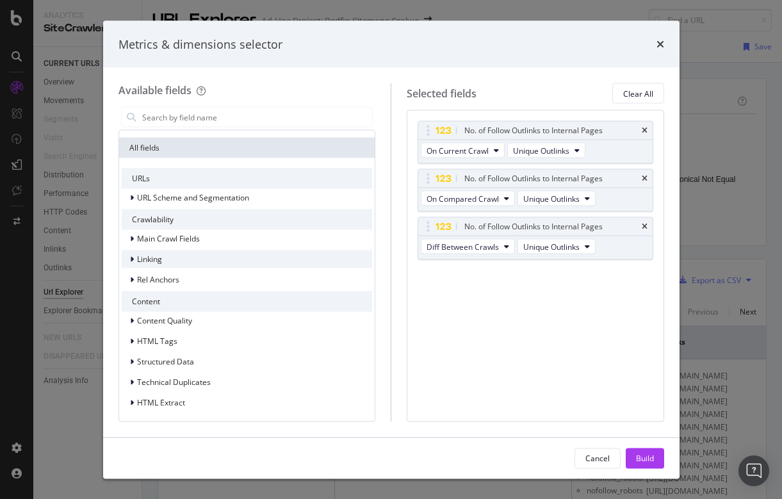
click at [137, 255] on span "Linking" at bounding box center [149, 258] width 25 height 11
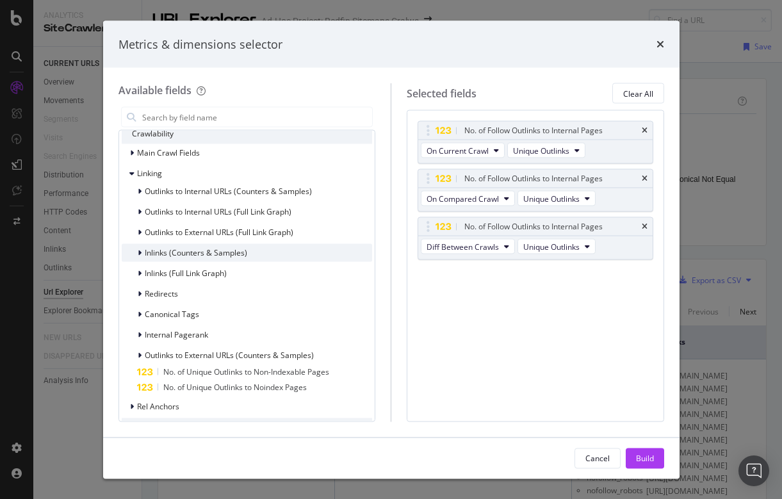
scroll to position [229, 0]
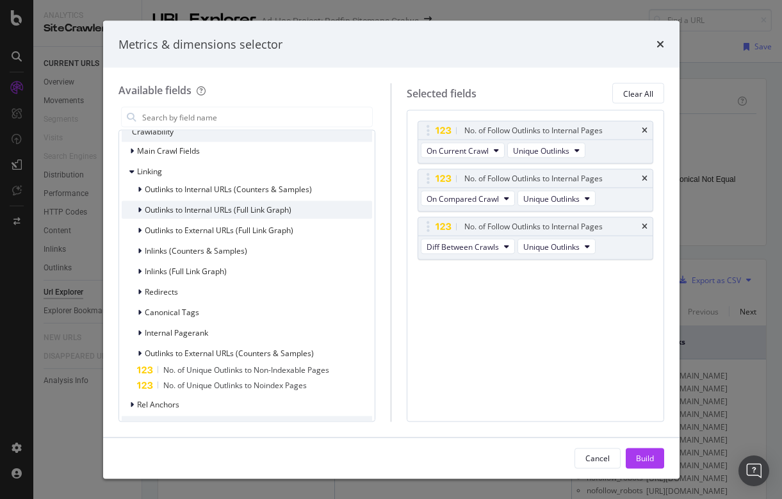
click at [186, 211] on span "Outlinks to Internal URLs (Full Link Graph)" at bounding box center [218, 209] width 147 height 11
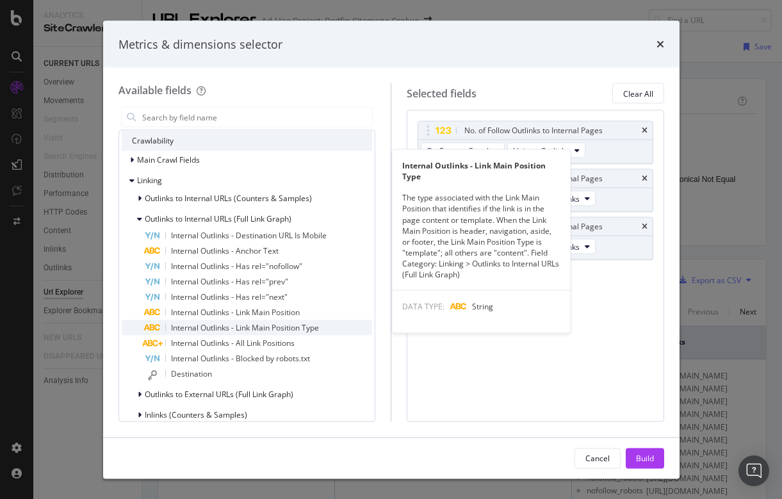
scroll to position [220, 0]
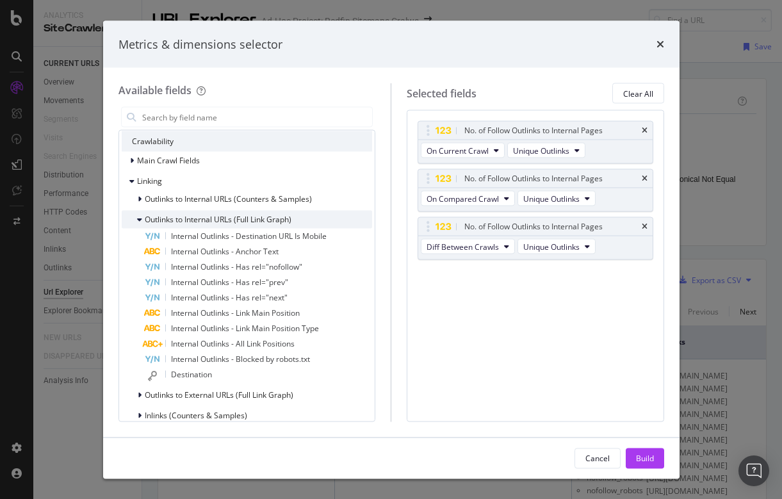
click at [143, 216] on div "modal" at bounding box center [141, 219] width 8 height 13
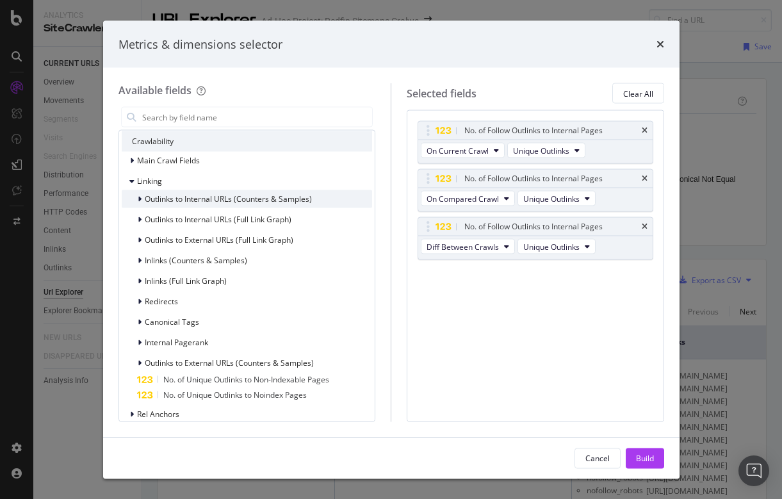
click at [145, 197] on span "Outlinks to Internal URLs (Counters & Samples)" at bounding box center [228, 198] width 167 height 11
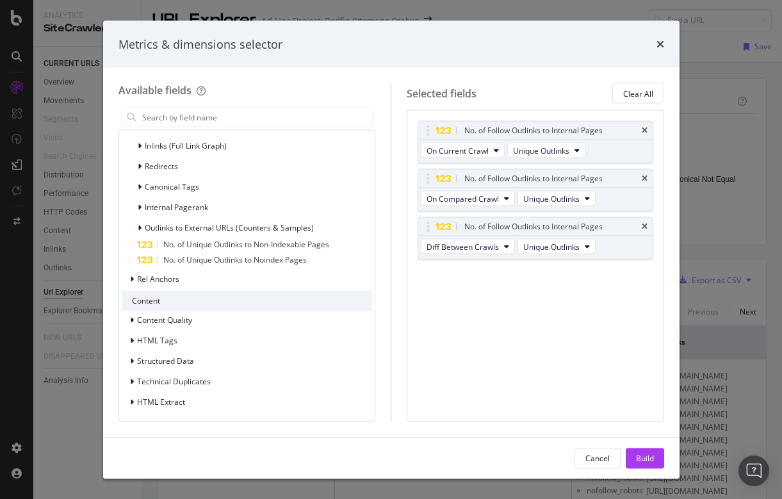
scroll to position [447, 0]
click at [661, 42] on icon "times" at bounding box center [660, 44] width 8 height 10
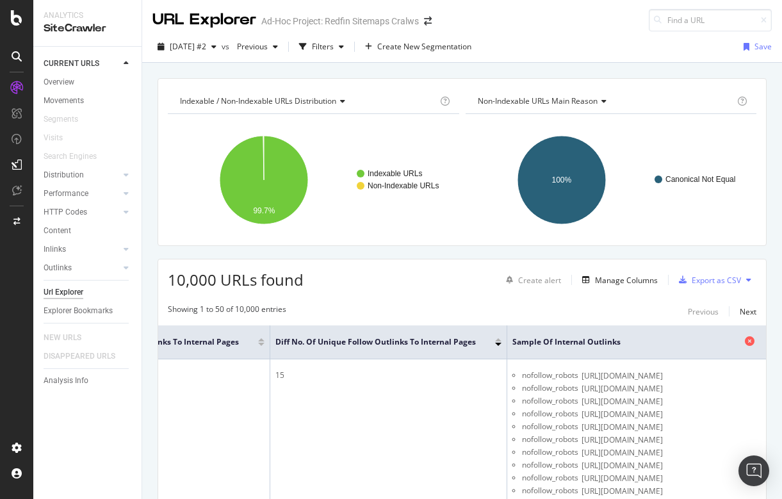
scroll to position [0, 731]
click at [754, 340] on icon at bounding box center [749, 341] width 10 height 10
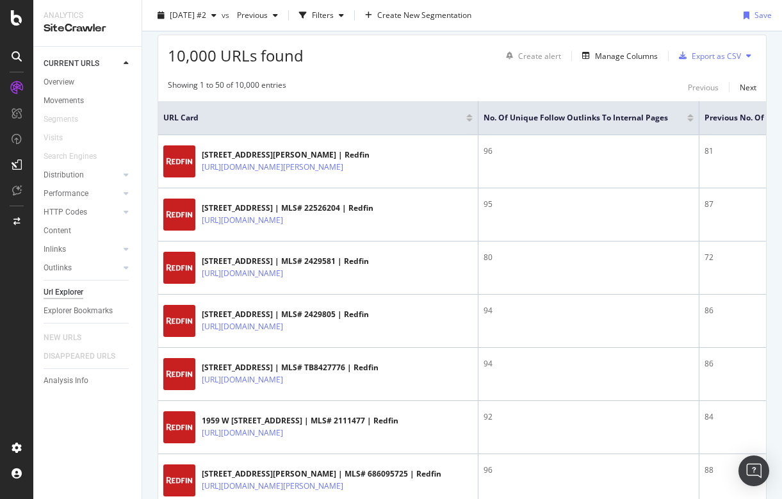
click at [457, 84] on div "Showing 1 to 50 of 10,000 entries Previous Next" at bounding box center [461, 86] width 607 height 15
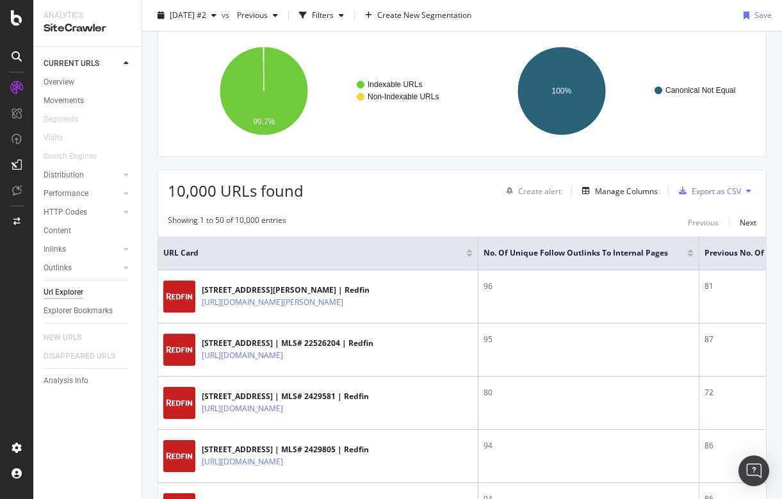
scroll to position [37, 0]
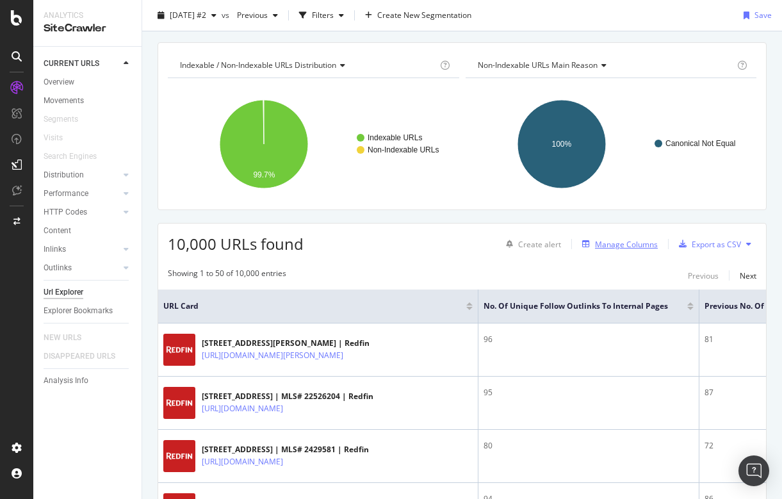
click at [616, 241] on div "Manage Columns" at bounding box center [626, 244] width 63 height 11
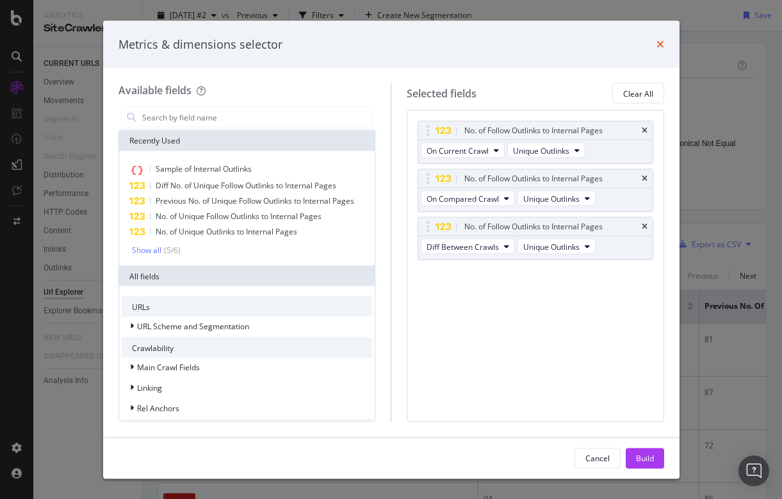
click at [661, 42] on icon "times" at bounding box center [660, 44] width 8 height 10
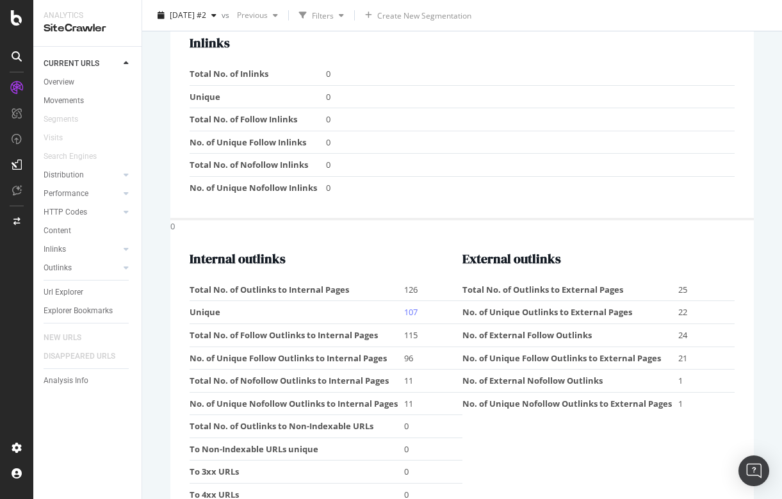
scroll to position [1454, 0]
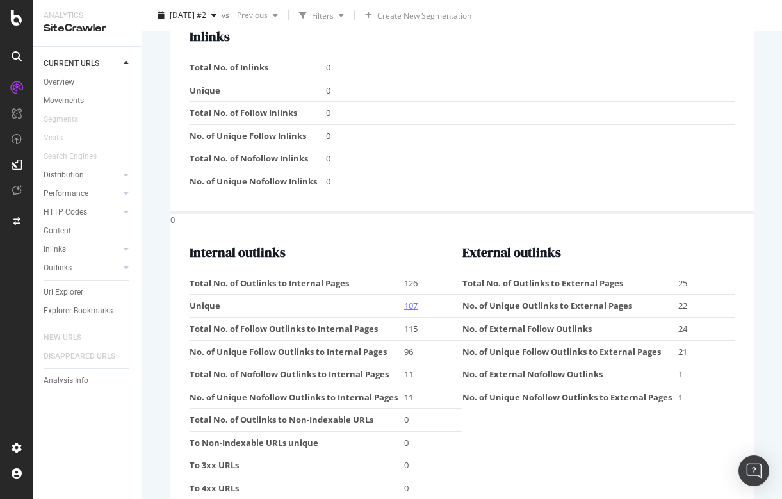
click at [410, 300] on link "107" at bounding box center [410, 306] width 13 height 12
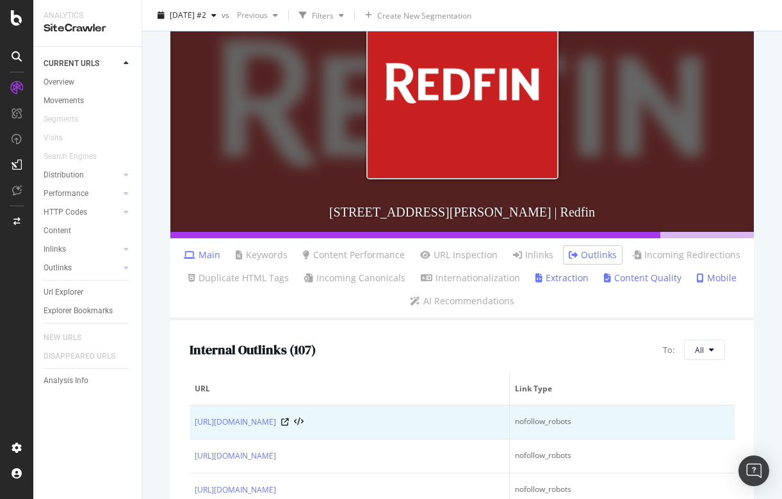
scroll to position [74, 0]
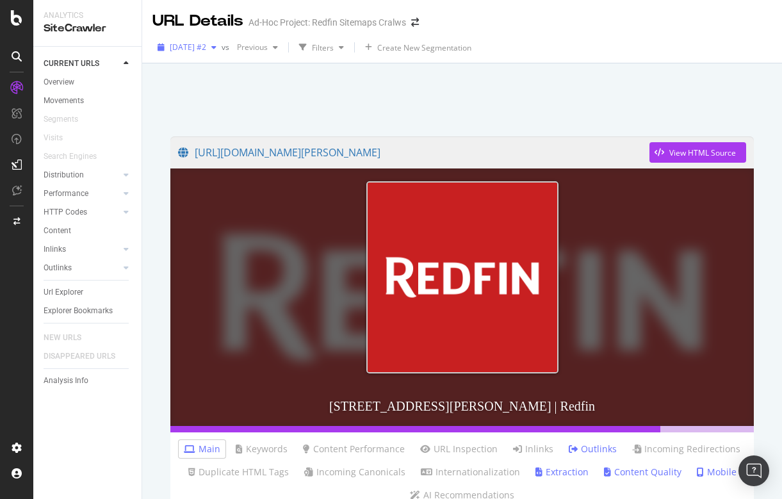
click at [206, 46] on span "2025 Sep. 15th #2" at bounding box center [188, 47] width 36 height 11
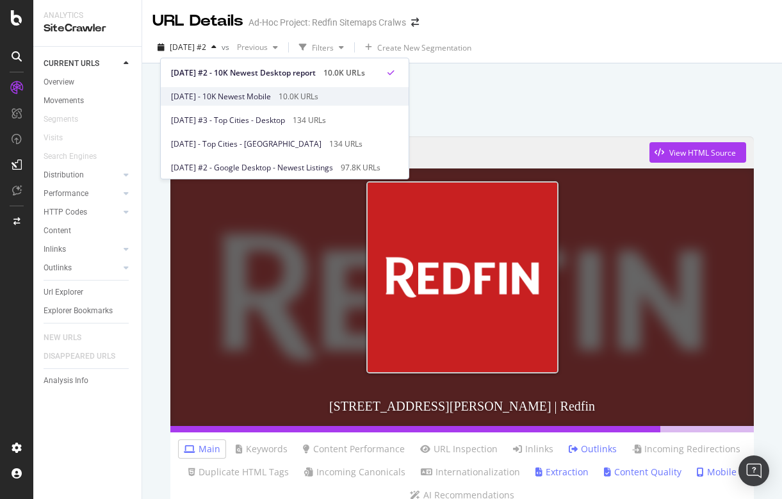
click at [302, 91] on div "2025 Sep. 15th - 10K Newest Mobile 10.0K URLs" at bounding box center [275, 97] width 209 height 12
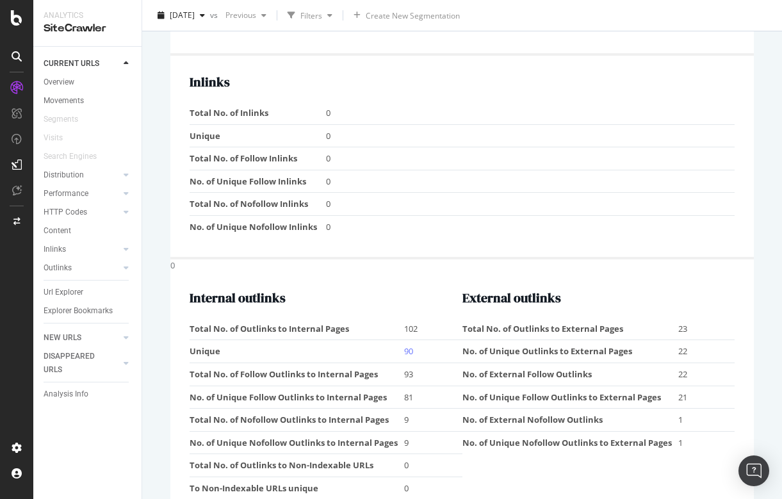
scroll to position [1409, 0]
click at [406, 348] on link "90" at bounding box center [408, 350] width 9 height 12
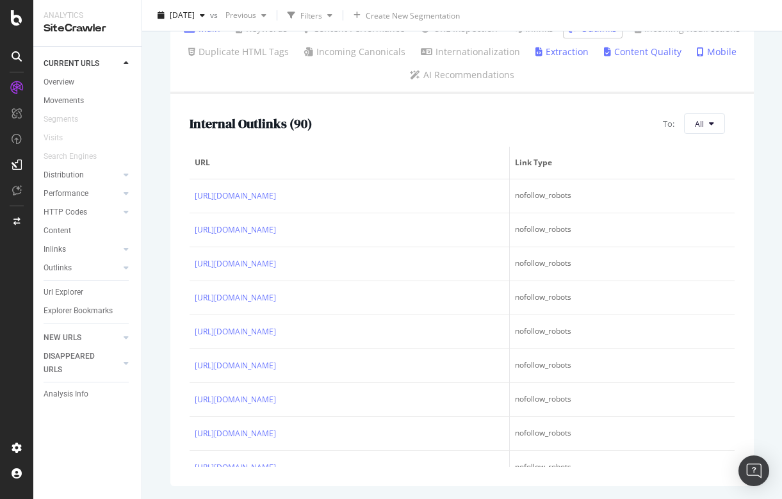
scroll to position [420, 0]
click at [712, 124] on icon at bounding box center [711, 124] width 5 height 8
click at [716, 86] on ul "Main Keywords Content Performance URL Inspection Inlinks Outlinks Incoming Redi…" at bounding box center [461, 53] width 583 height 82
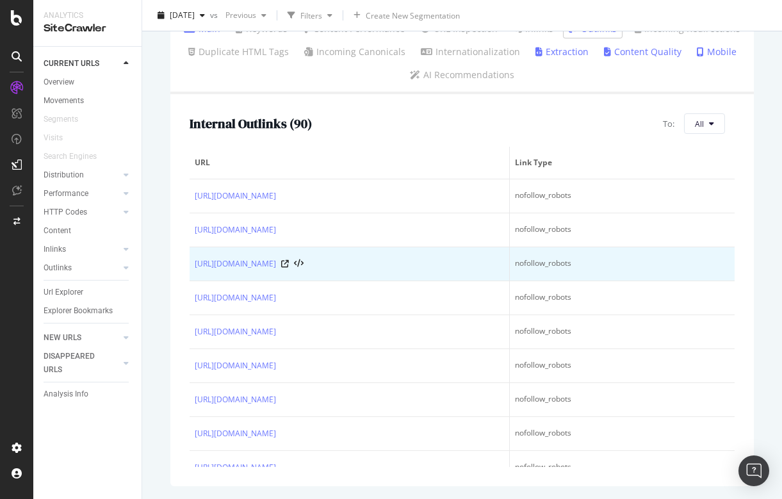
scroll to position [0, 0]
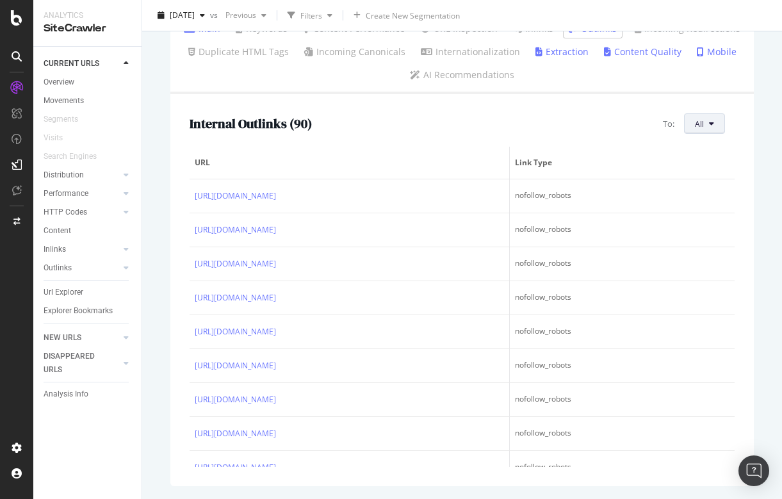
click at [716, 121] on button "All" at bounding box center [704, 123] width 41 height 20
click at [734, 172] on th "Link Type" at bounding box center [621, 163] width 225 height 33
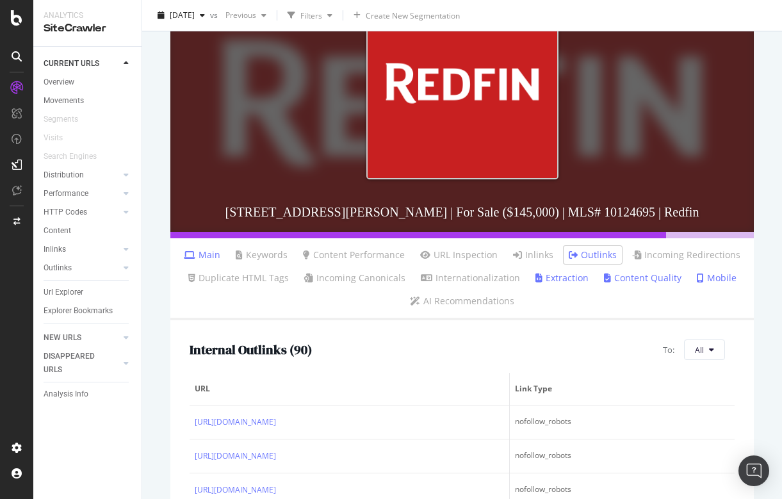
scroll to position [195, 0]
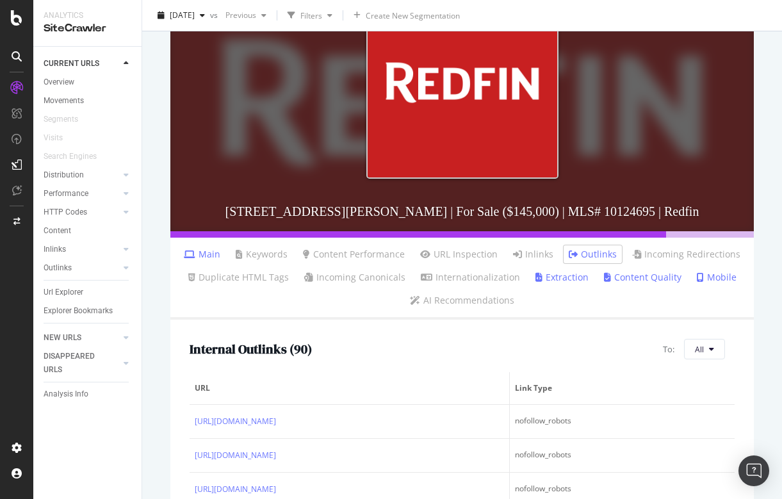
click at [543, 273] on link "Extraction" at bounding box center [561, 277] width 53 height 13
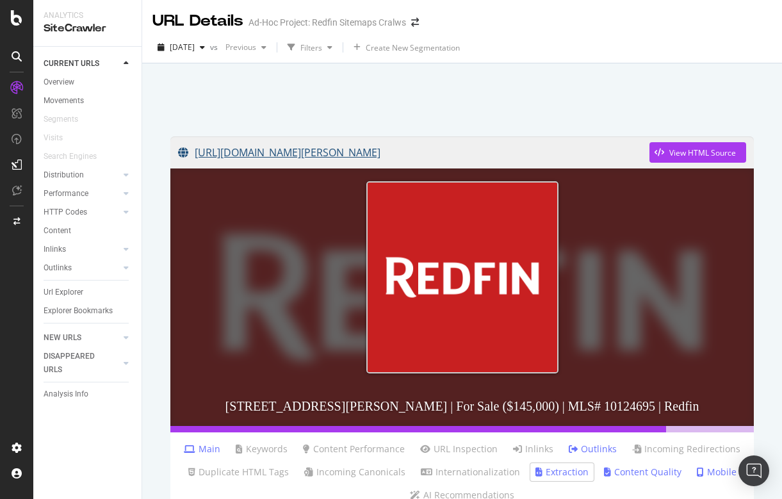
click at [562, 153] on link "[URL][DOMAIN_NAME][PERSON_NAME]" at bounding box center [413, 152] width 471 height 32
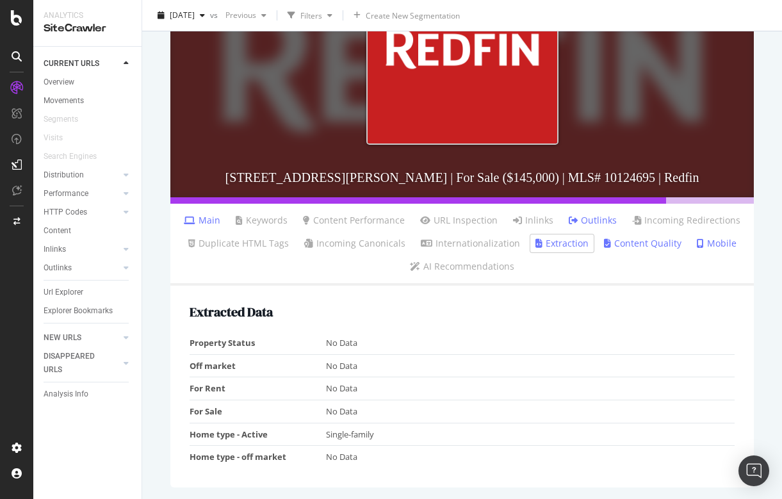
scroll to position [227, 0]
